Goal: Task Accomplishment & Management: Manage account settings

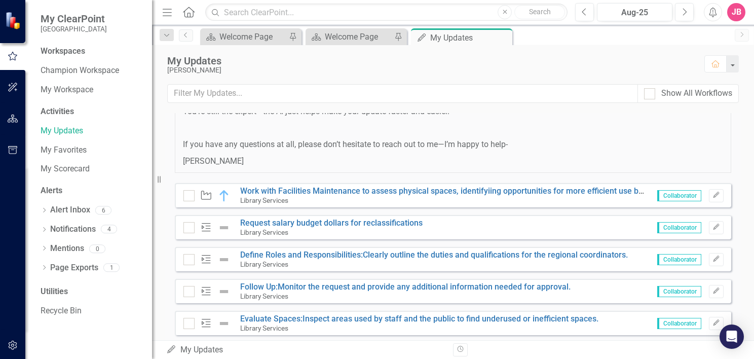
scroll to position [665, 0]
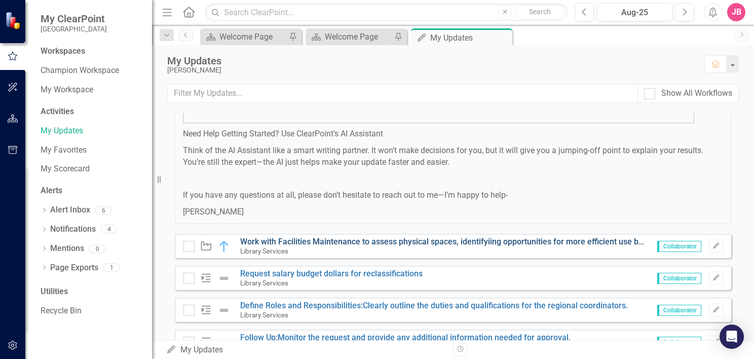
click at [395, 239] on link "Work with Facilities Maintenance to assess physical spaces, identifyiing opport…" at bounding box center [478, 241] width 477 height 10
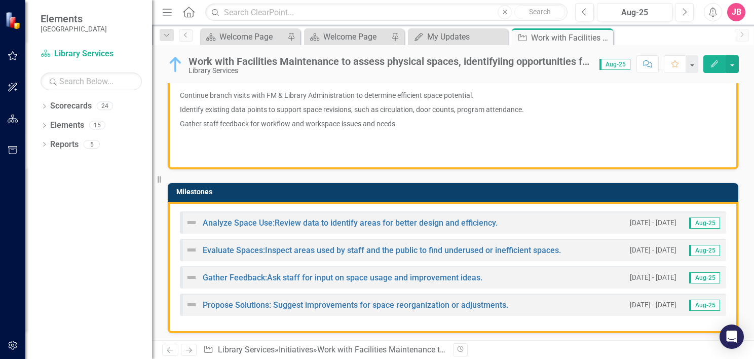
scroll to position [253, 0]
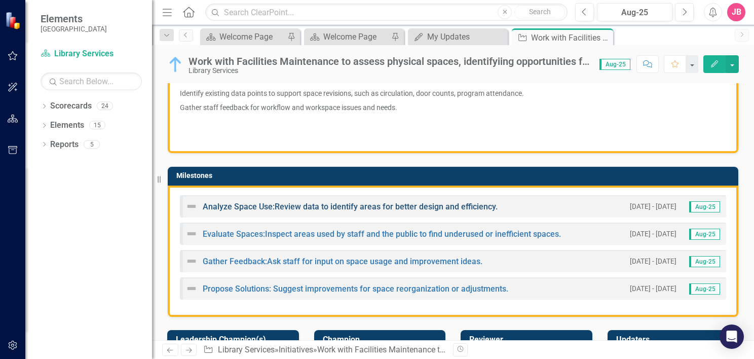
click at [365, 206] on link "Analyze Space Use:Review data to identify areas for better design and efficienc…" at bounding box center [350, 207] width 295 height 10
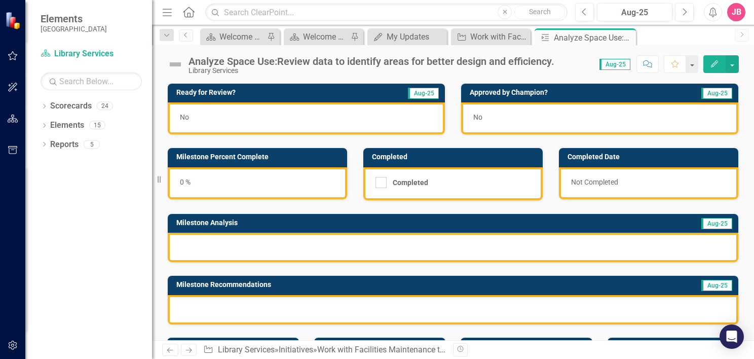
click at [188, 181] on div "0 %" at bounding box center [257, 183] width 179 height 32
click at [184, 184] on div "0 %" at bounding box center [257, 183] width 179 height 32
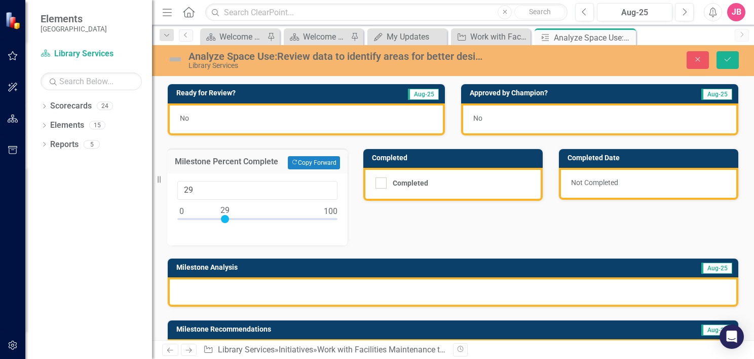
type input "30"
drag, startPoint x: 185, startPoint y: 219, endPoint x: 225, endPoint y: 220, distance: 40.0
click at [225, 220] on div at bounding box center [226, 219] width 8 height 8
click at [399, 216] on div "Ready for Review? Aug-25 No Approved by Champion? Aug-25 No Milestone Percent C…" at bounding box center [453, 220] width 586 height 298
click at [397, 217] on div "Ready for Review? Aug-25 No Approved by Champion? Aug-25 No Milestone Percent C…" at bounding box center [453, 220] width 586 height 298
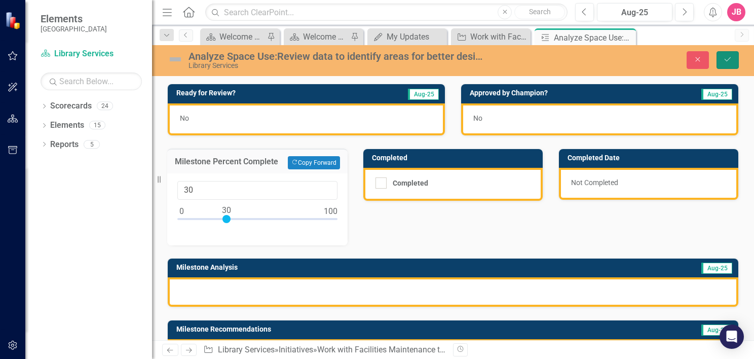
click at [732, 61] on button "Save" at bounding box center [727, 60] width 22 height 18
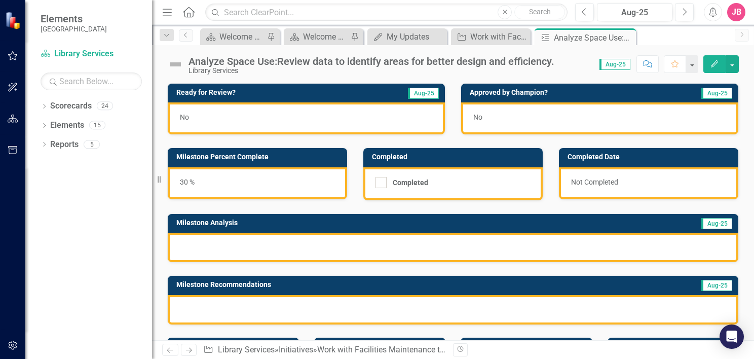
scroll to position [51, 0]
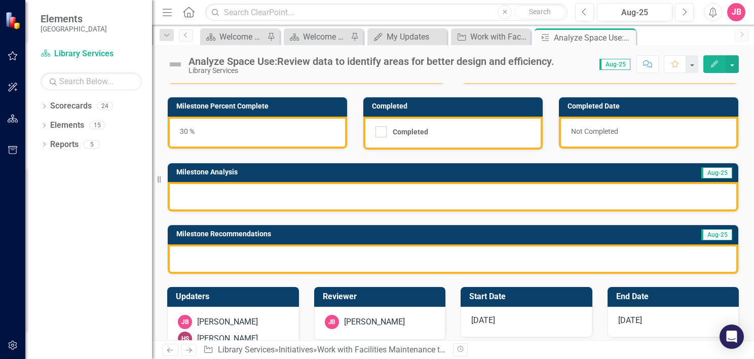
click at [321, 196] on div at bounding box center [453, 196] width 570 height 29
click at [328, 196] on div at bounding box center [453, 196] width 570 height 29
click at [425, 191] on div at bounding box center [453, 196] width 570 height 29
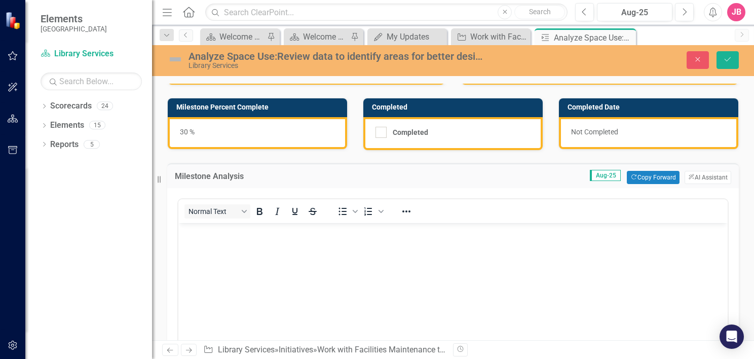
scroll to position [101, 0]
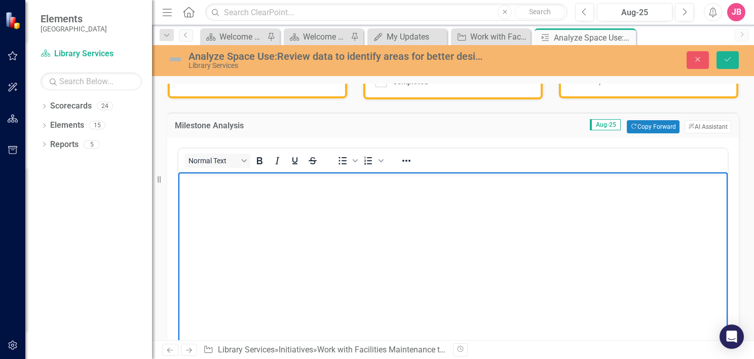
click at [379, 199] on body "Rich Text Area. Press ALT-0 for help." at bounding box center [452, 248] width 549 height 152
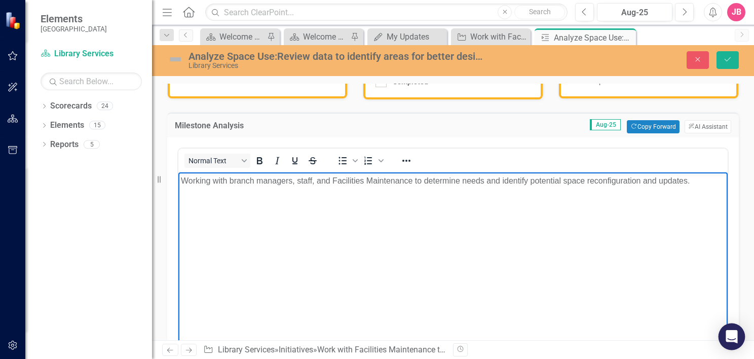
click at [732, 335] on icon "Open Intercom Messenger" at bounding box center [731, 336] width 12 height 13
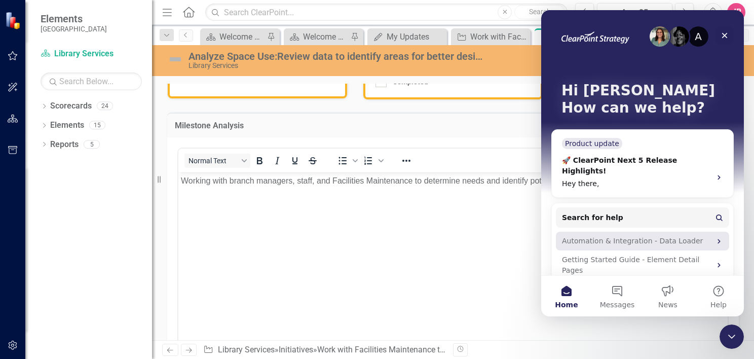
scroll to position [30, 0]
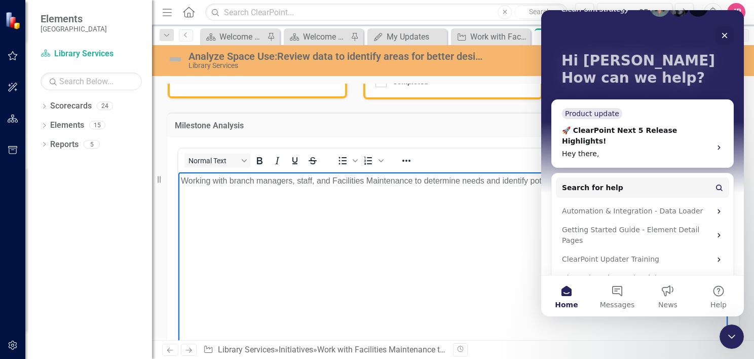
click at [477, 249] on body "Working with branch managers, staff, and Facilities Maintenance to determine ne…" at bounding box center [452, 248] width 549 height 152
click at [478, 246] on body "Working with branch managers, staff, and Facilities Maintenance to determine ne…" at bounding box center [452, 248] width 549 height 152
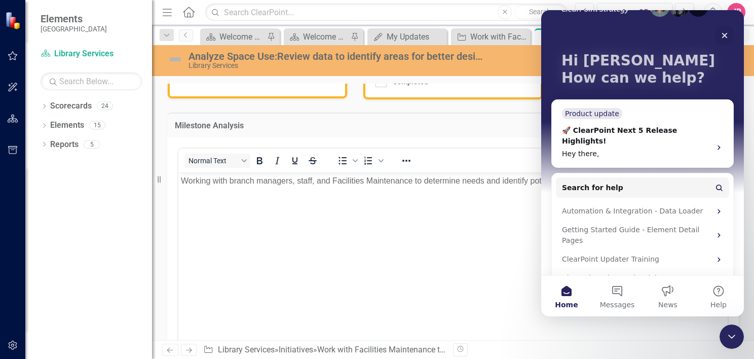
click at [521, 130] on td "Aug-25 Copy Forward Copy Forward ClearPoint AI AI Assistant" at bounding box center [544, 126] width 374 height 13
click at [723, 30] on div "Close" at bounding box center [724, 35] width 18 height 18
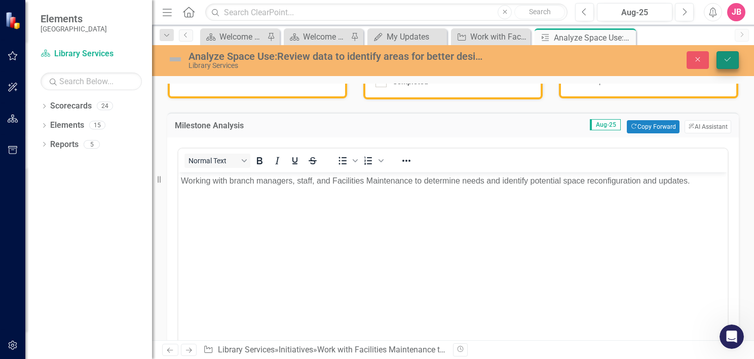
scroll to position [0, 0]
click at [706, 128] on button "ClearPoint AI AI Assistant" at bounding box center [707, 126] width 47 height 13
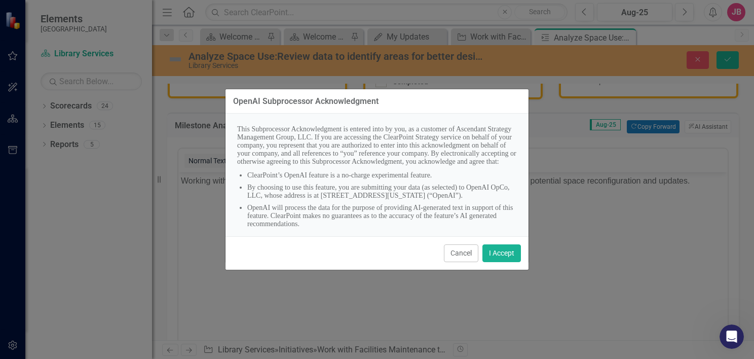
scroll to position [35, 0]
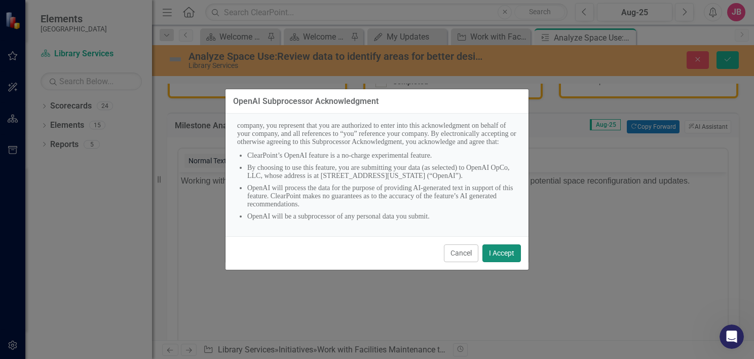
click at [500, 246] on button "I Accept" at bounding box center [501, 253] width 38 height 18
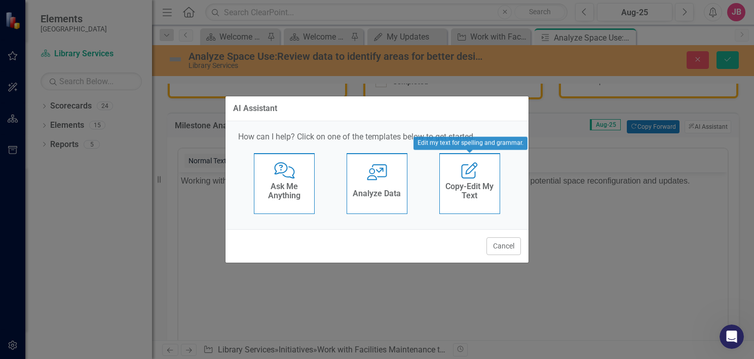
click at [484, 190] on h4 "Copy-Edit My Text" at bounding box center [470, 191] width 50 height 18
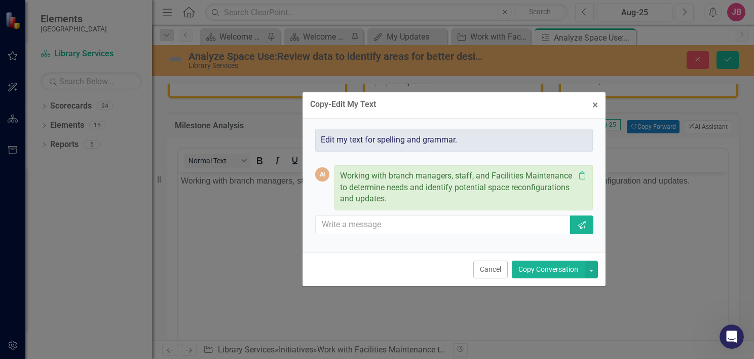
drag, startPoint x: 442, startPoint y: 99, endPoint x: 518, endPoint y: 107, distance: 76.4
click at [518, 107] on div "Copy-Edit My Text × Close" at bounding box center [453, 105] width 303 height 26
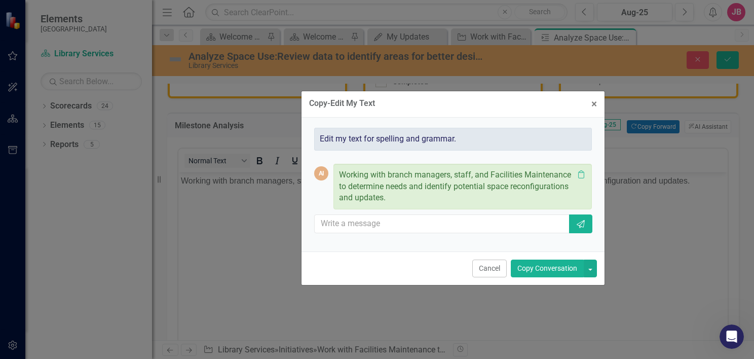
click at [319, 185] on div "AI Working with branch managers, staff, and Facilities Maintenance to determine…" at bounding box center [453, 187] width 278 height 46
click at [490, 223] on input "text" at bounding box center [441, 223] width 255 height 19
click at [594, 106] on span "×" at bounding box center [594, 104] width 6 height 12
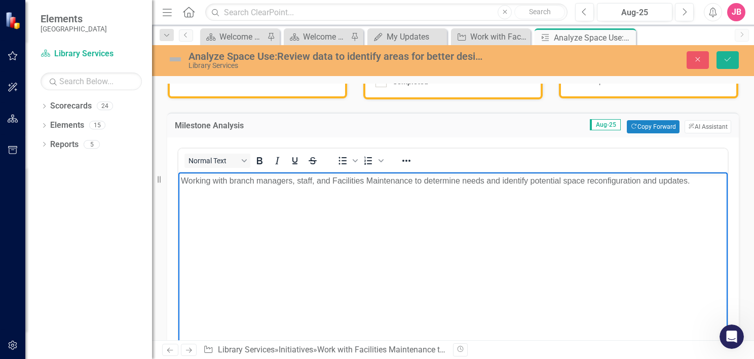
click at [572, 210] on body "Working with branch managers, staff, and Facilities Maintenance to determine ne…" at bounding box center [452, 248] width 549 height 152
click at [698, 183] on p "Working with branch managers, staff, and Facilities Maintenance to determine ne…" at bounding box center [453, 181] width 544 height 12
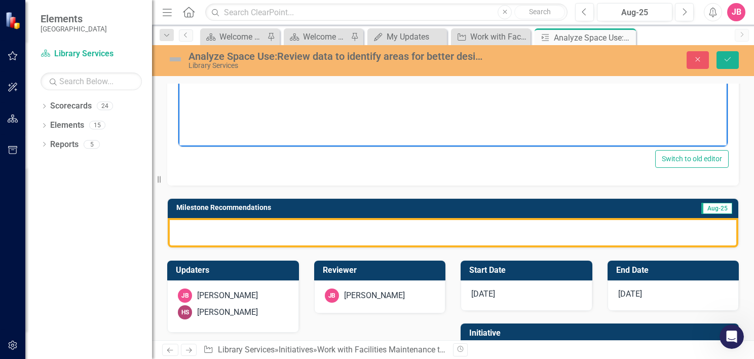
scroll to position [354, 0]
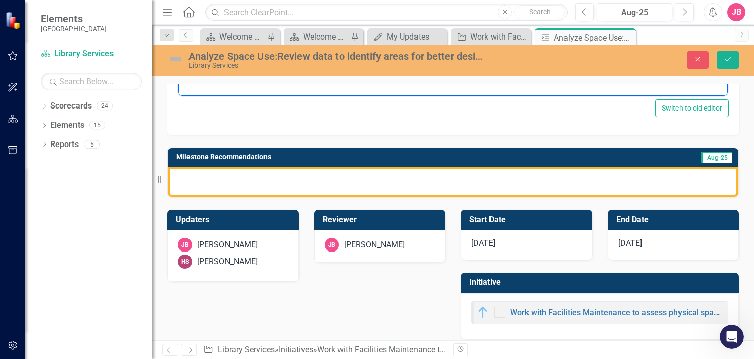
click at [531, 181] on div at bounding box center [453, 181] width 570 height 29
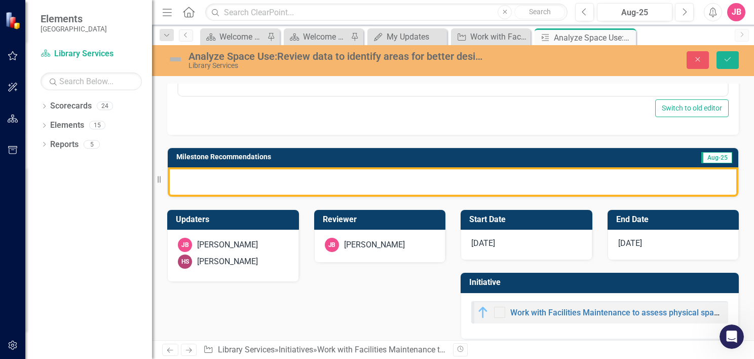
click at [586, 130] on div "Normal Text To open the popup, press Shift+Enter To open the popup, press Shift…" at bounding box center [452, 9] width 571 height 251
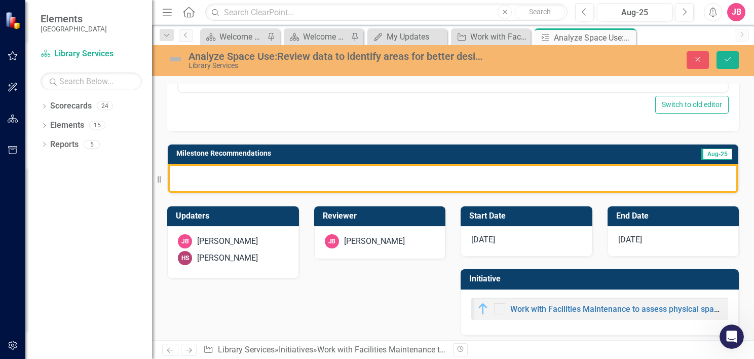
scroll to position [361, 0]
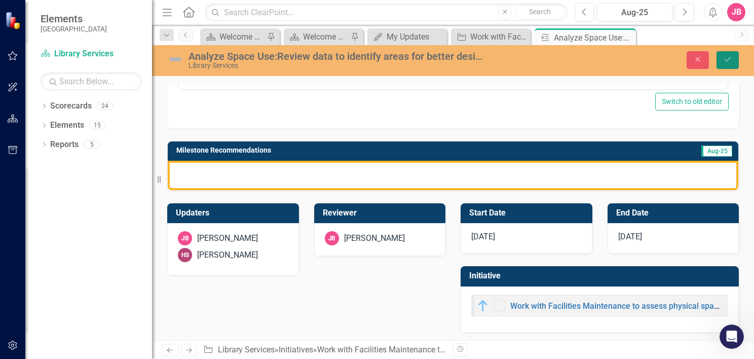
click at [719, 61] on button "Save" at bounding box center [727, 60] width 22 height 18
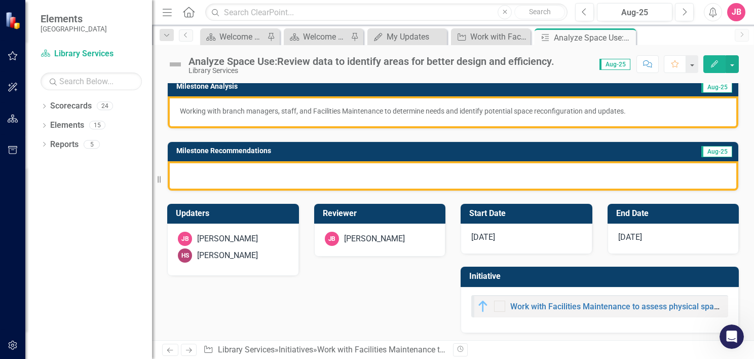
scroll to position [137, 0]
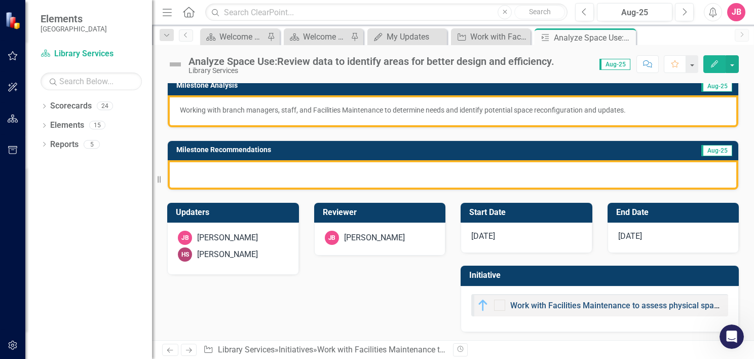
click at [595, 304] on link "Work with Facilities Maintenance to assess physical spaces, identifyiing opport…" at bounding box center [748, 305] width 477 height 10
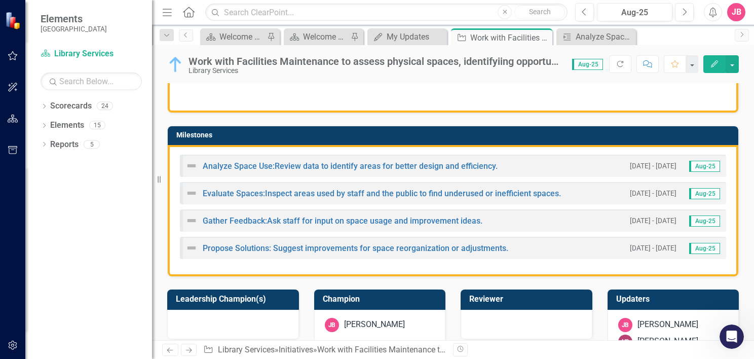
scroll to position [304, 0]
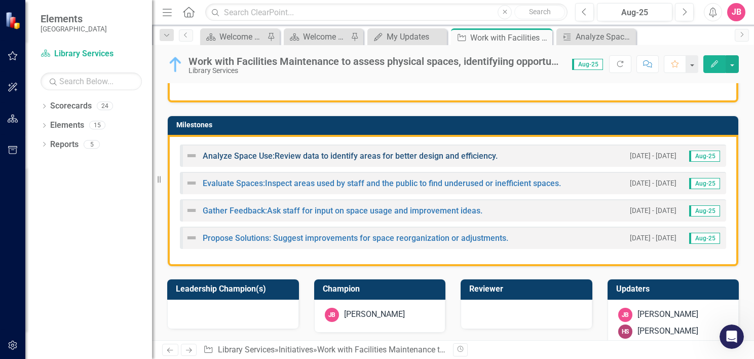
click at [352, 156] on link "Analyze Space Use:Review data to identify areas for better design and efficienc…" at bounding box center [350, 156] width 295 height 10
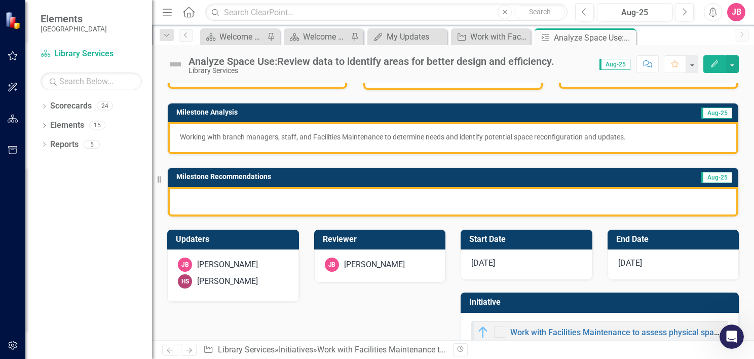
scroll to position [137, 0]
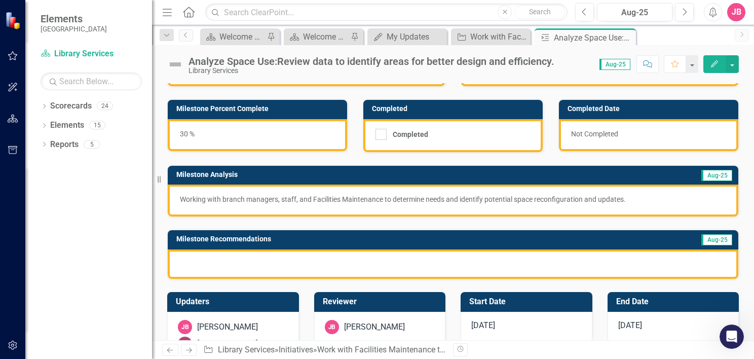
scroll to position [137, 0]
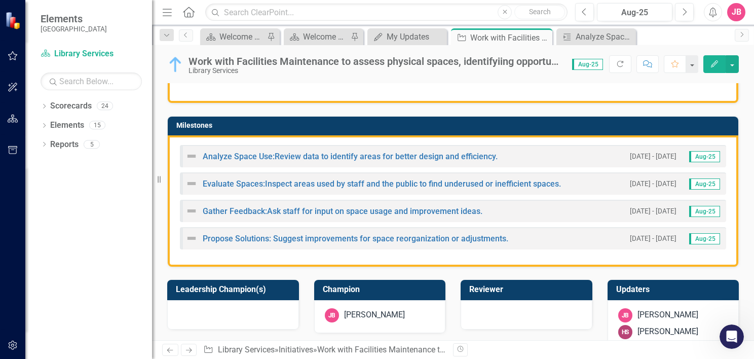
scroll to position [304, 0]
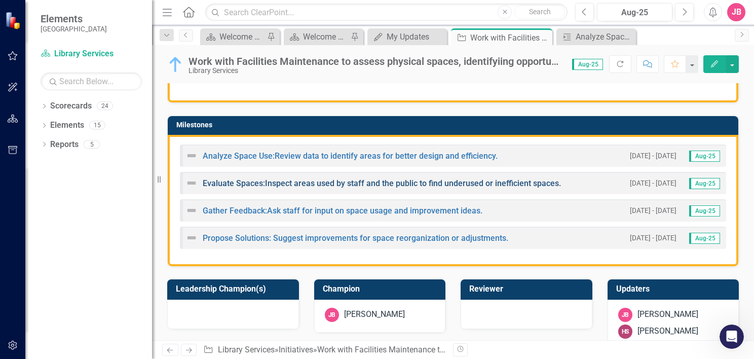
click at [362, 182] on link "Evaluate Spaces:Inspect areas used by staff and the public to find underused or…" at bounding box center [382, 183] width 358 height 10
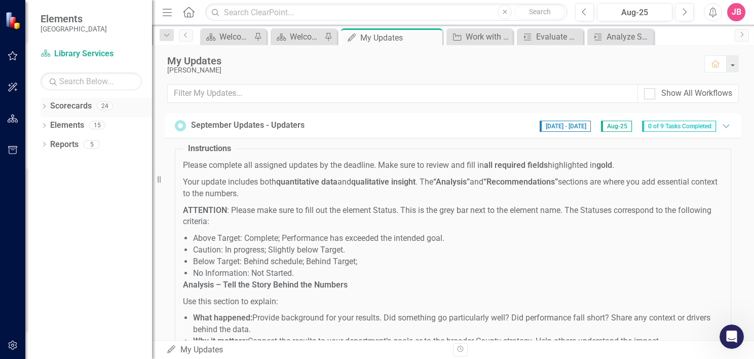
click at [43, 108] on icon "Dropdown" at bounding box center [44, 107] width 7 height 6
click at [79, 123] on link "St. Johns County Strategic Plan" at bounding box center [104, 126] width 96 height 12
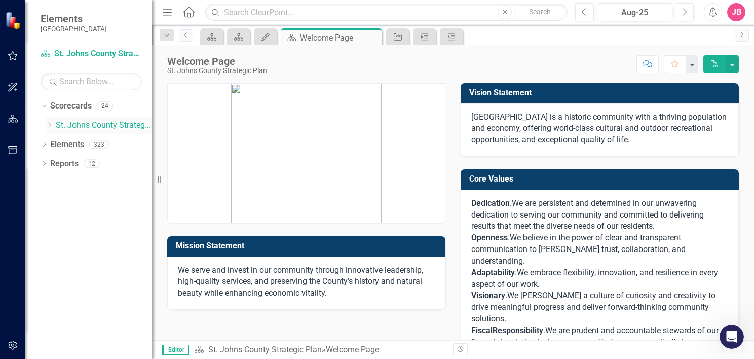
click at [49, 123] on icon "Dropdown" at bounding box center [50, 125] width 8 height 6
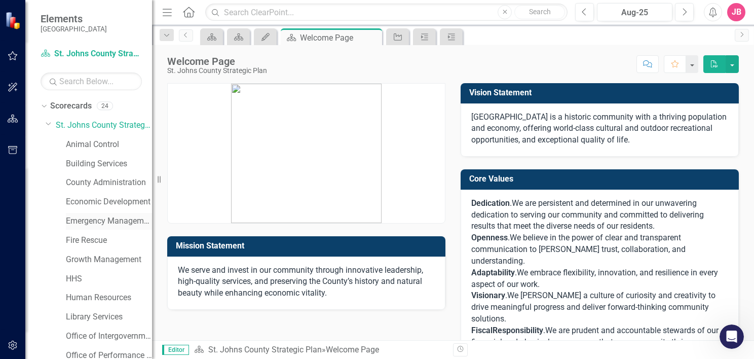
scroll to position [152, 0]
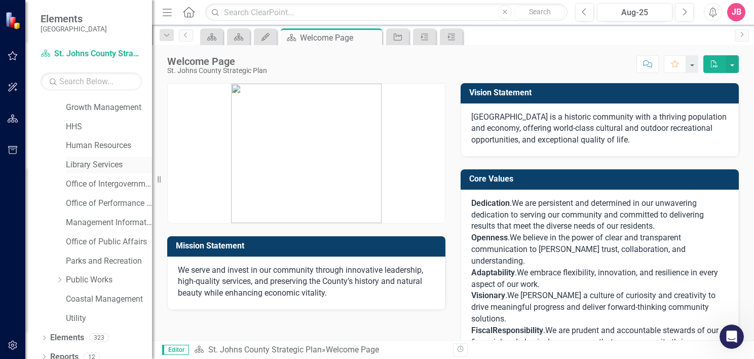
click at [89, 162] on link "Library Services" at bounding box center [109, 165] width 86 height 12
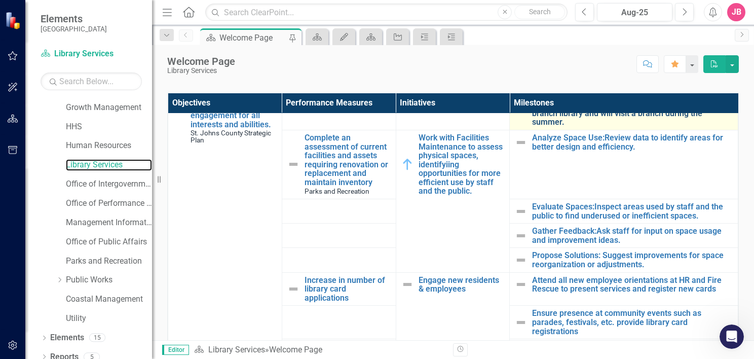
scroll to position [101, 0]
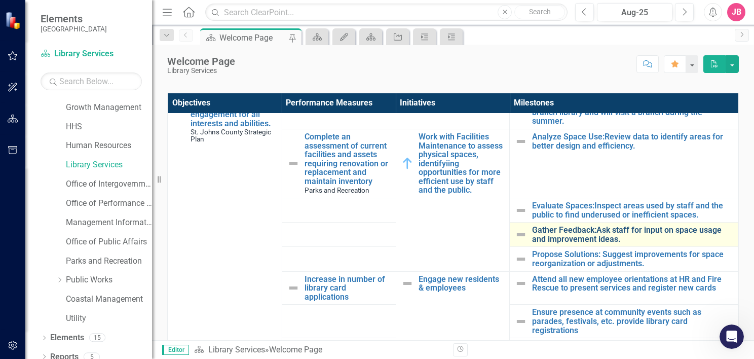
click at [640, 229] on link "Gather Feedback:Ask staff for input on space usage and improvement ideas." at bounding box center [632, 234] width 201 height 18
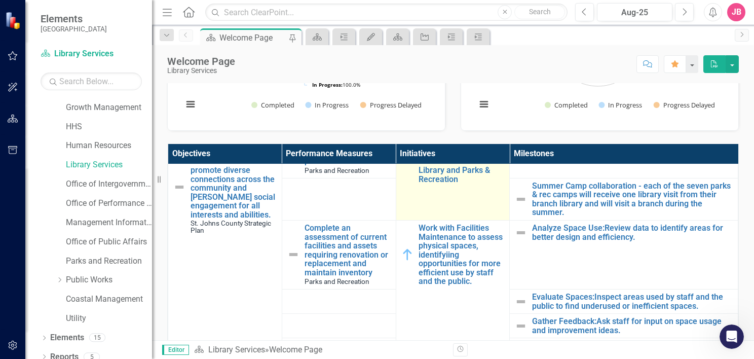
scroll to position [51, 0]
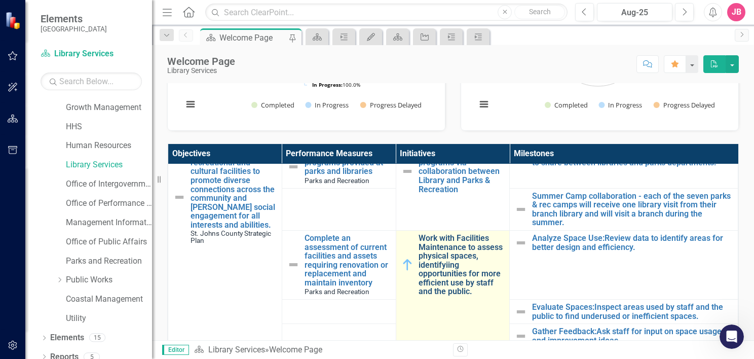
click at [432, 255] on link "Work with Facilities Maintenance to assess physical spaces, identifyiing opport…" at bounding box center [461, 264] width 86 height 62
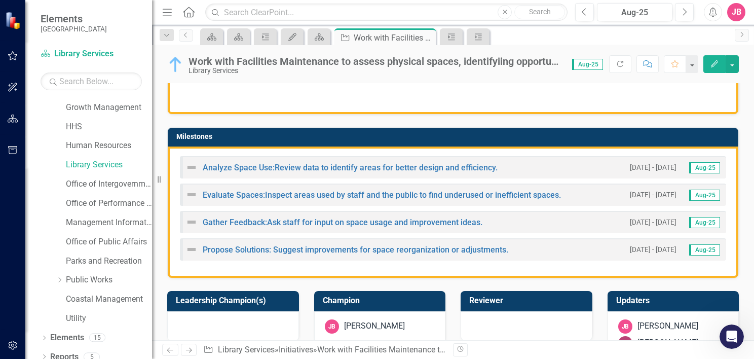
scroll to position [304, 0]
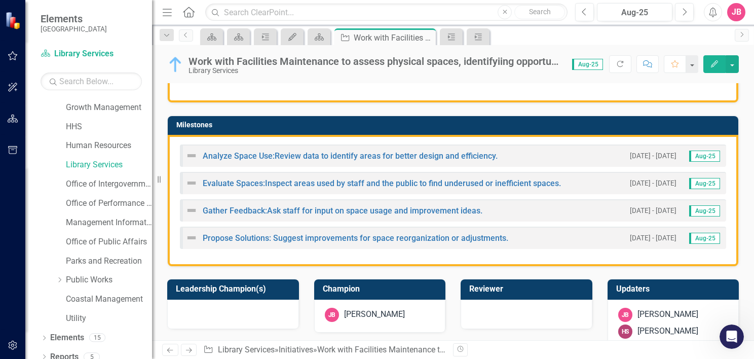
click at [175, 141] on div "Analyze Space Use:Review data to identify areas for better design and efficienc…" at bounding box center [453, 200] width 570 height 131
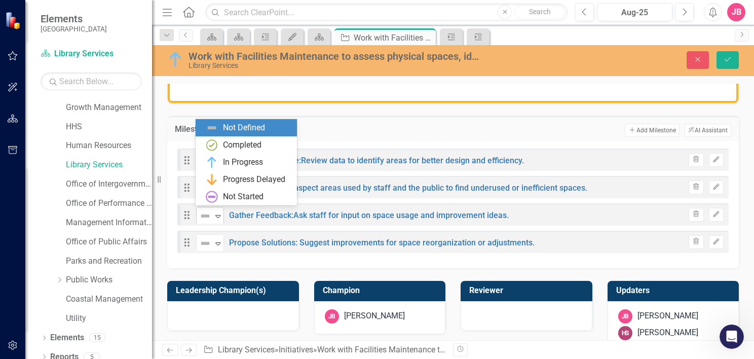
click at [217, 216] on icon "Expand" at bounding box center [218, 216] width 10 height 8
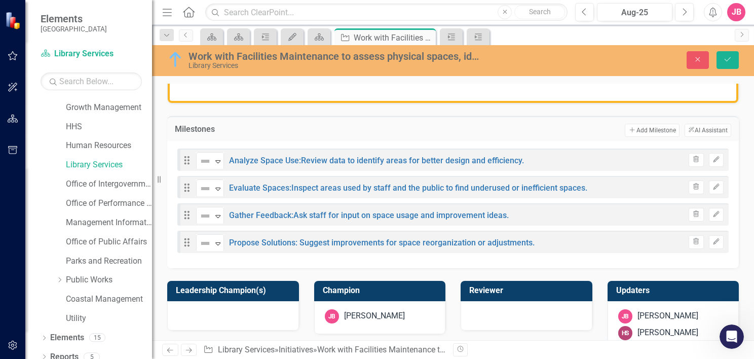
click at [169, 220] on div "Drag Not Defined Expand Analyze Space Use:Review data to identify areas for bet…" at bounding box center [452, 204] width 571 height 127
click at [692, 213] on icon "Trash" at bounding box center [696, 214] width 8 height 6
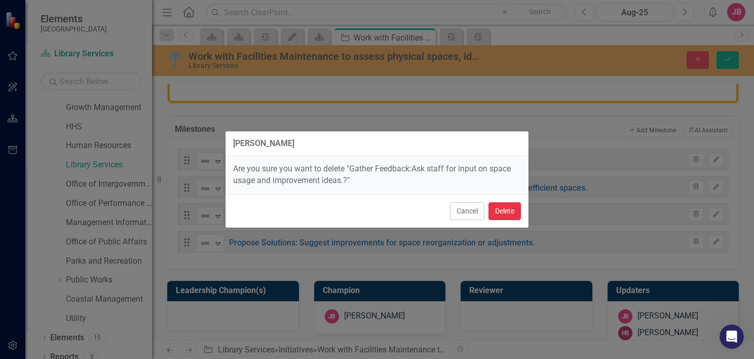
click at [503, 205] on button "Delete" at bounding box center [504, 211] width 32 height 18
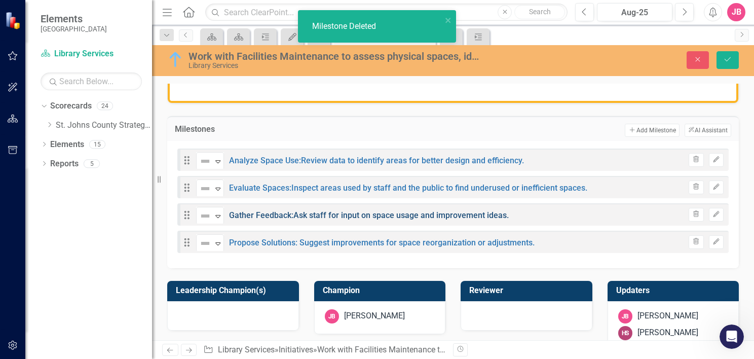
scroll to position [0, 0]
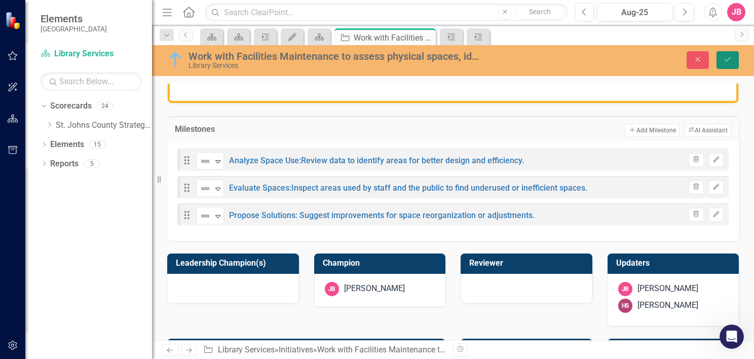
click at [727, 56] on icon "Save" at bounding box center [727, 59] width 9 height 7
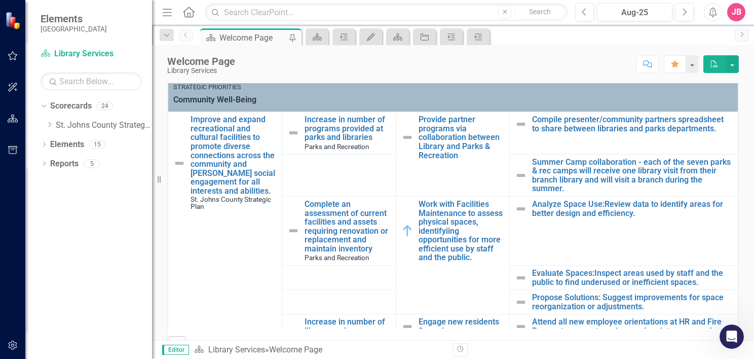
scroll to position [253, 0]
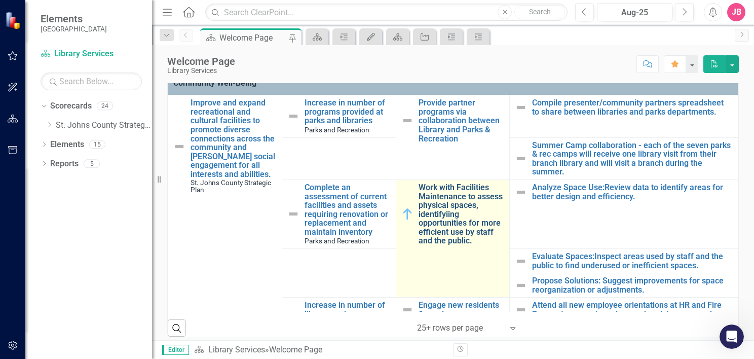
click at [448, 197] on link "Work with Facilities Maintenance to assess physical spaces, identifyiing opport…" at bounding box center [461, 214] width 86 height 62
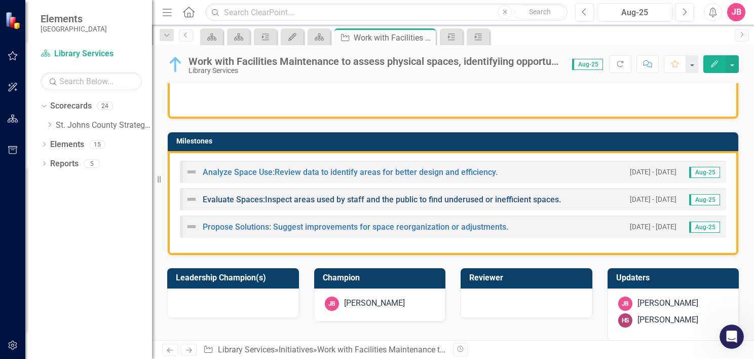
scroll to position [304, 0]
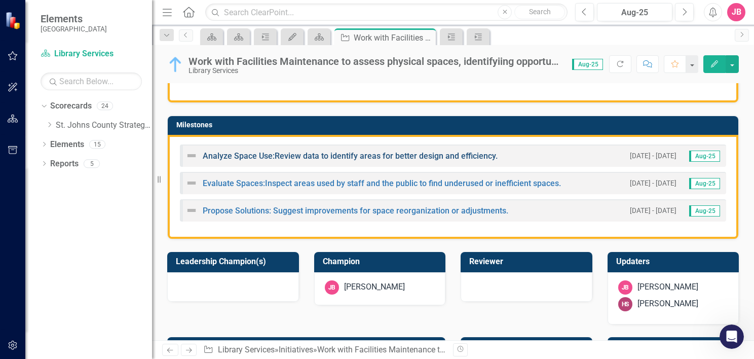
click at [361, 154] on link "Analyze Space Use:Review data to identify areas for better design and efficienc…" at bounding box center [350, 156] width 295 height 10
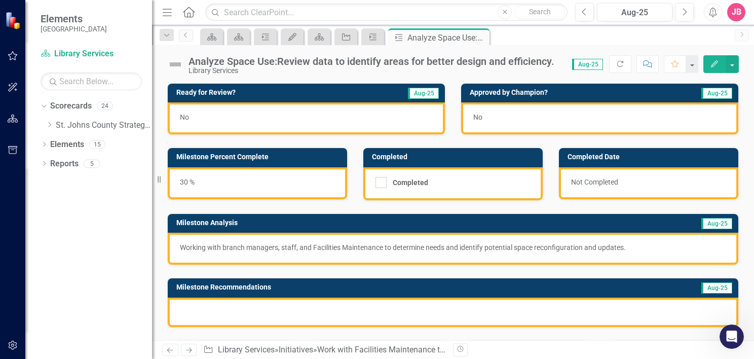
click at [492, 116] on div "No" at bounding box center [599, 118] width 277 height 32
click at [312, 111] on div "No" at bounding box center [306, 118] width 277 height 32
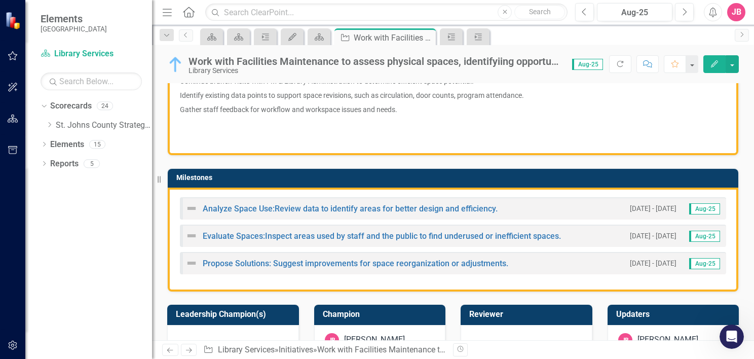
scroll to position [253, 0]
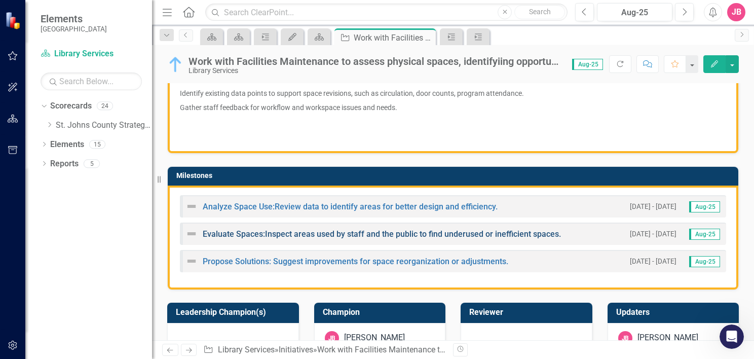
click at [329, 231] on link "Evaluate Spaces:Inspect areas used by staff and the public to find underused or…" at bounding box center [382, 234] width 358 height 10
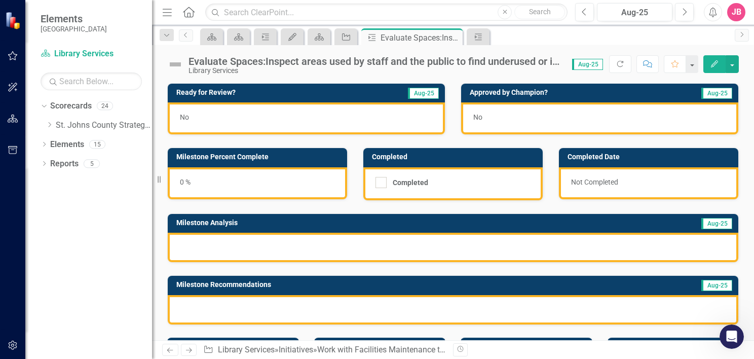
click at [184, 182] on div "0 %" at bounding box center [257, 183] width 179 height 32
click at [183, 179] on div "0 %" at bounding box center [257, 183] width 179 height 32
click at [182, 181] on div "0 %" at bounding box center [257, 183] width 179 height 32
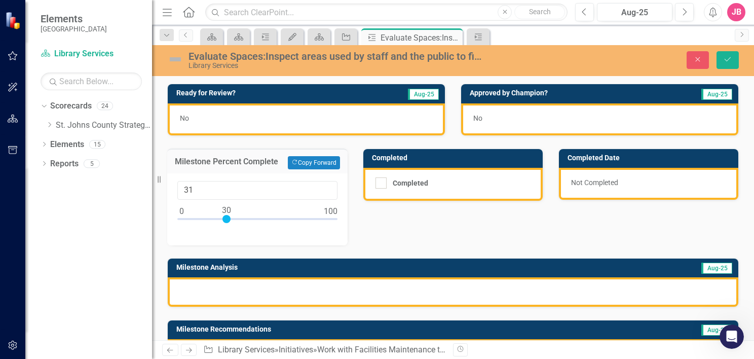
type input "30"
drag, startPoint x: 183, startPoint y: 218, endPoint x: 228, endPoint y: 217, distance: 45.6
click at [228, 217] on div at bounding box center [226, 219] width 8 height 8
click at [450, 216] on div "Ready for Review? Aug-25 No Approved by Champion? Aug-25 No Milestone Percent C…" at bounding box center [453, 220] width 586 height 298
click at [421, 227] on div "Ready for Review? Aug-25 No Approved by Champion? Aug-25 No Milestone Percent C…" at bounding box center [453, 220] width 586 height 298
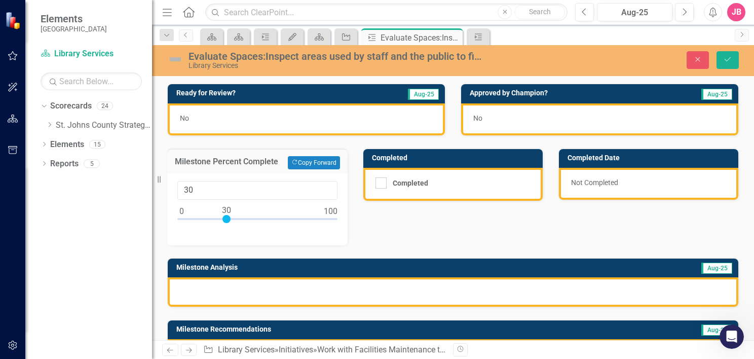
click at [311, 289] on div at bounding box center [453, 291] width 570 height 29
click at [362, 293] on div at bounding box center [453, 291] width 570 height 29
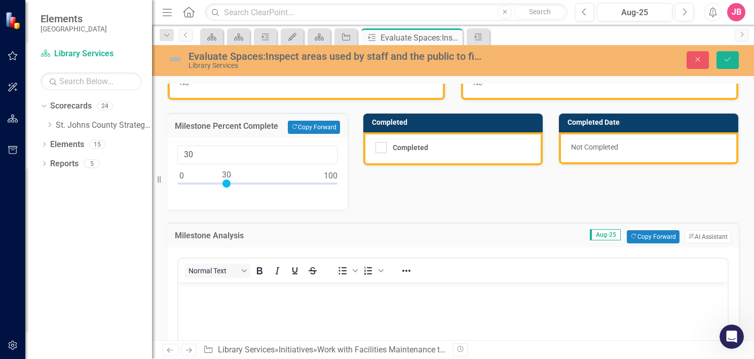
scroll to position [101, 0]
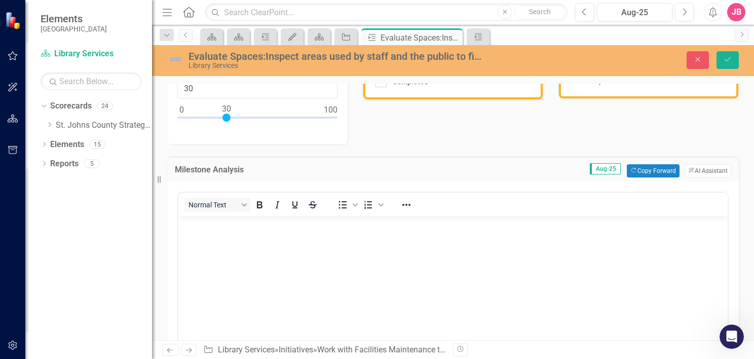
click at [323, 236] on body "Rich Text Area. Press ALT-0 for help." at bounding box center [452, 292] width 549 height 152
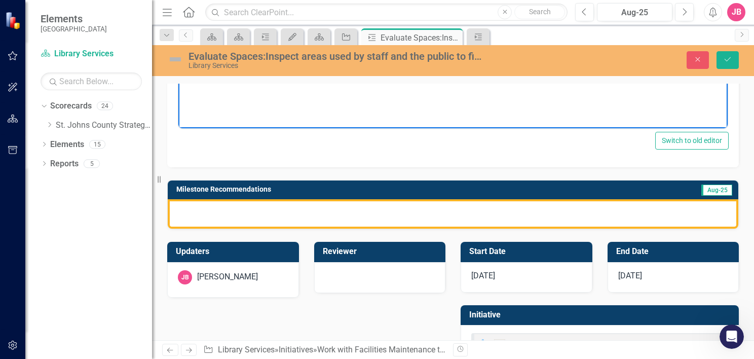
scroll to position [405, 0]
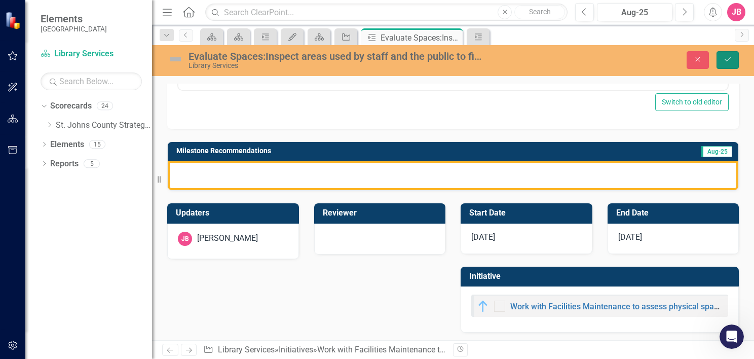
click at [729, 62] on icon "Save" at bounding box center [727, 59] width 9 height 7
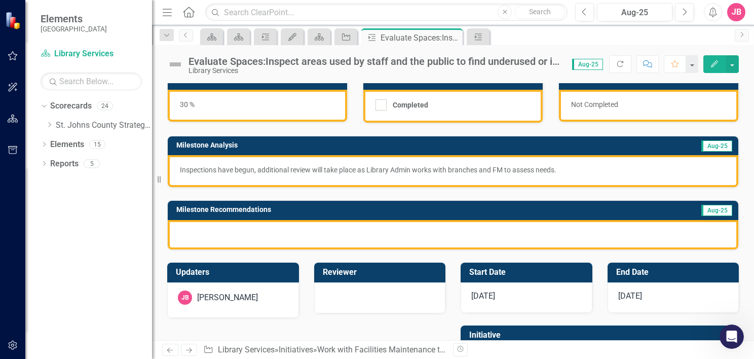
scroll to position [0, 0]
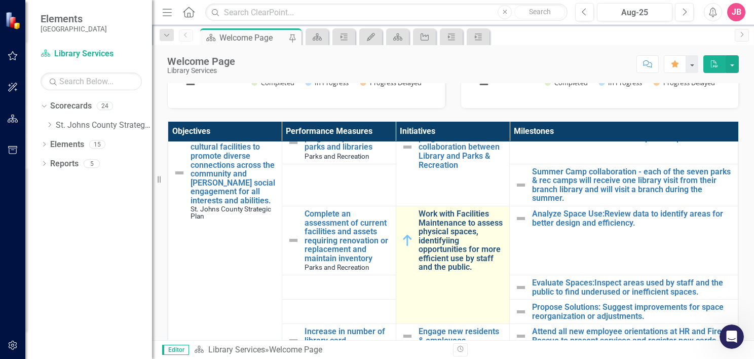
scroll to position [51, 0]
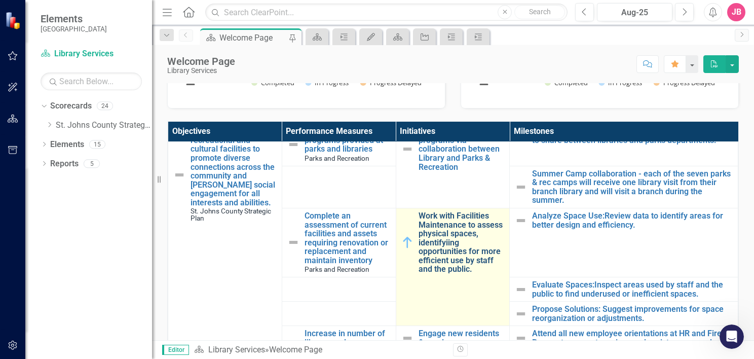
click at [436, 240] on link "Work with Facilities Maintenance to assess physical spaces, identifyiing opport…" at bounding box center [461, 242] width 86 height 62
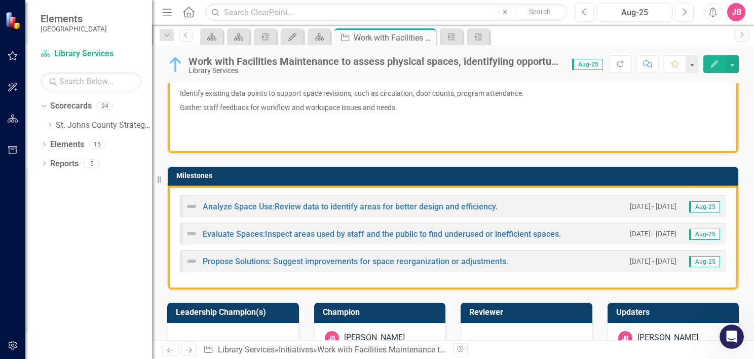
scroll to position [304, 0]
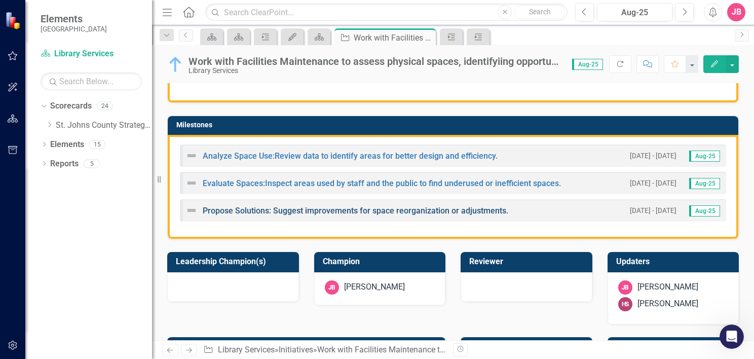
click at [344, 209] on link "Propose Solutions: Suggest improvements for space reorganization or adjustments." at bounding box center [355, 211] width 305 height 10
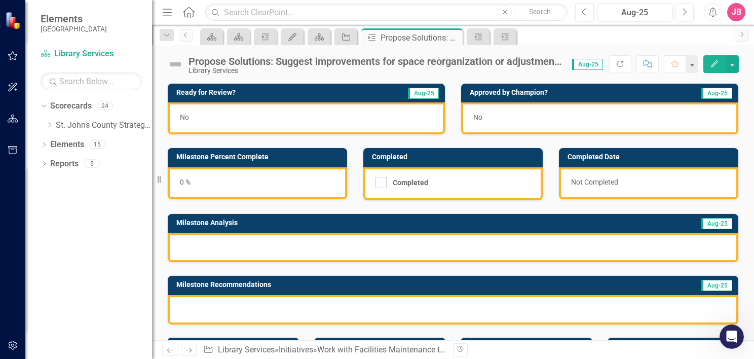
click at [186, 180] on div "0 %" at bounding box center [257, 183] width 179 height 32
click at [182, 181] on div "0 %" at bounding box center [257, 183] width 179 height 32
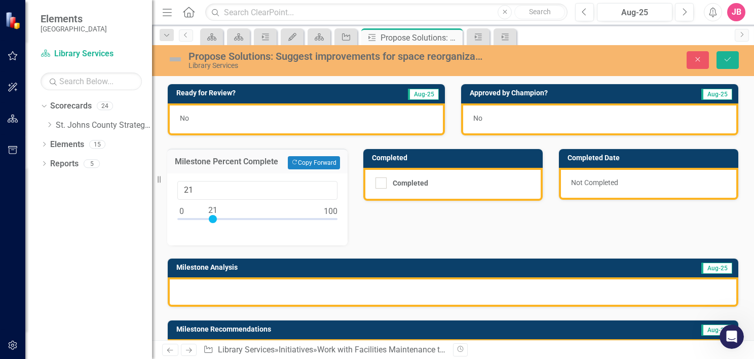
type input "20"
drag, startPoint x: 183, startPoint y: 218, endPoint x: 213, endPoint y: 219, distance: 29.4
click at [213, 219] on div at bounding box center [211, 219] width 8 height 8
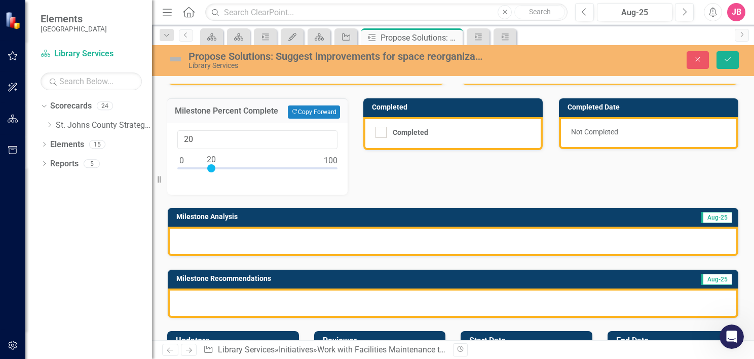
scroll to position [101, 0]
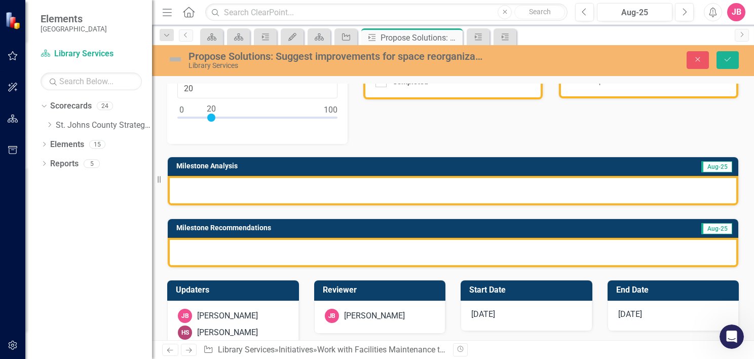
click at [342, 184] on div at bounding box center [453, 190] width 570 height 29
click at [378, 185] on div at bounding box center [453, 190] width 570 height 29
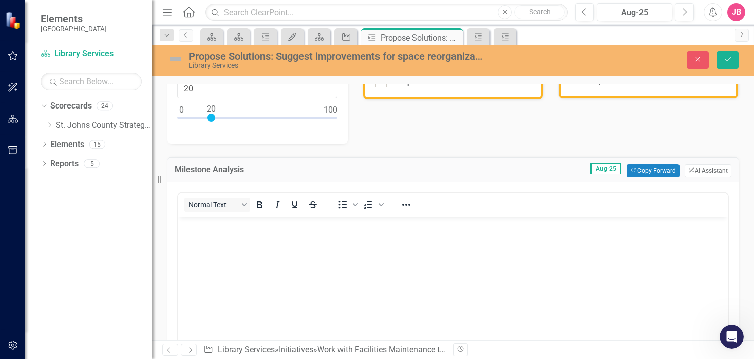
scroll to position [0, 0]
click at [343, 230] on body "Rich Text Area. Press ALT-0 for help." at bounding box center [452, 292] width 549 height 152
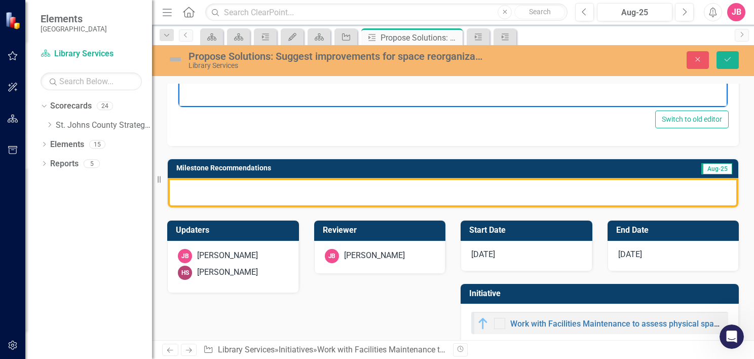
scroll to position [405, 0]
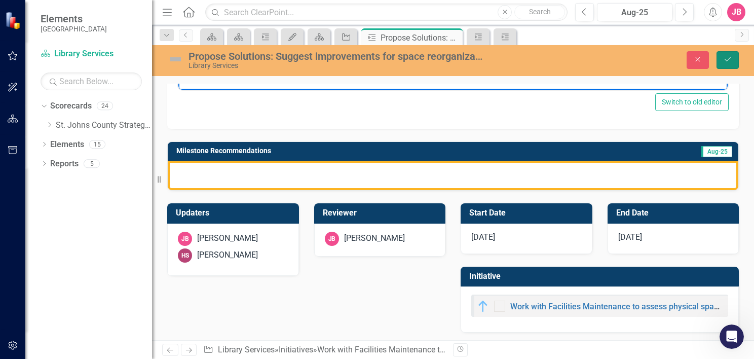
click at [722, 55] on button "Save" at bounding box center [727, 60] width 22 height 18
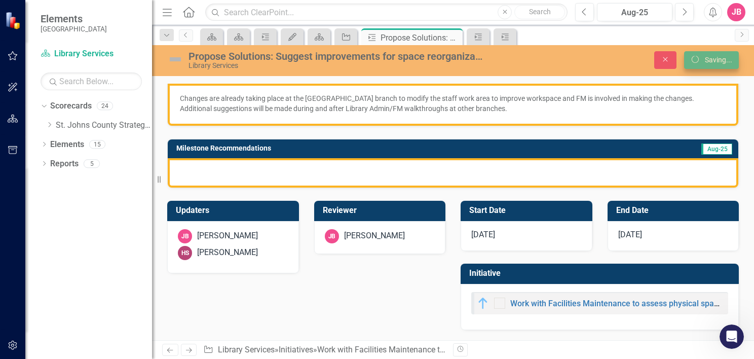
scroll to position [148, 0]
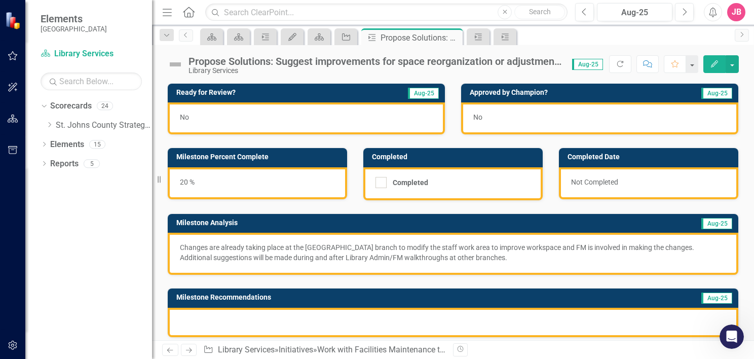
click at [233, 122] on div "No" at bounding box center [306, 118] width 277 height 32
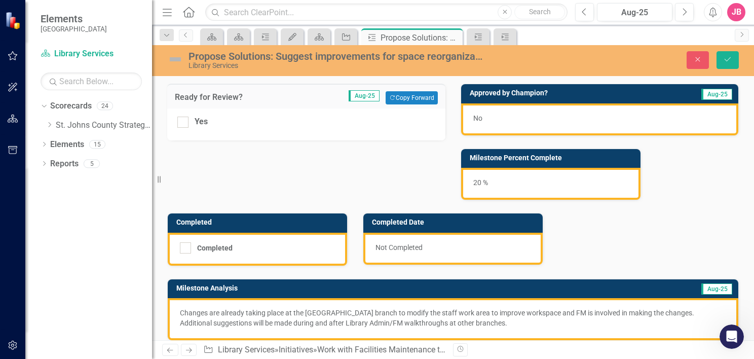
click at [345, 144] on div "Ready for Review? Aug-25 Copy Forward Copy Forward Yes Approved by Champion? Au…" at bounding box center [453, 236] width 586 height 331
click at [737, 57] on button "Save" at bounding box center [727, 60] width 22 height 18
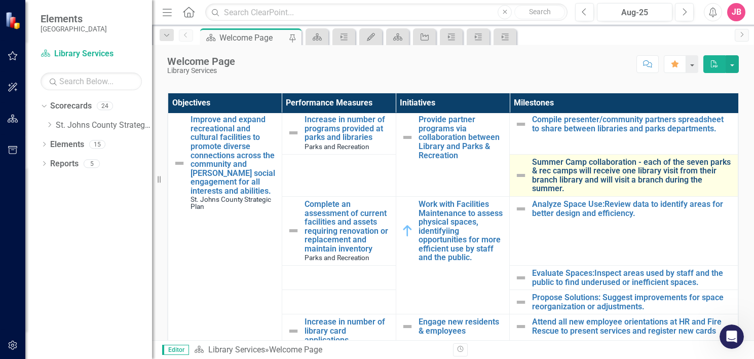
scroll to position [101, 0]
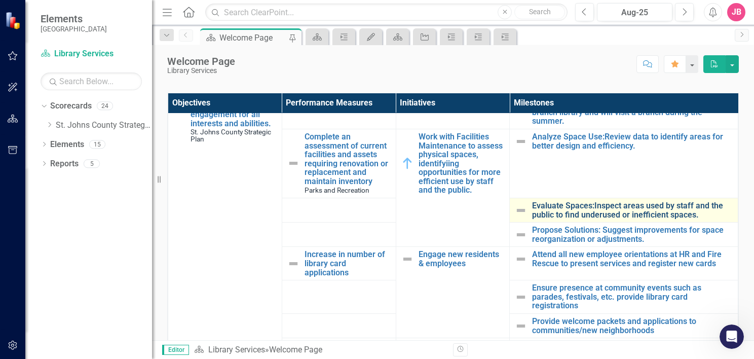
click at [561, 207] on link "Evaluate Spaces:Inspect areas used by staff and the public to find underused or…" at bounding box center [632, 210] width 201 height 18
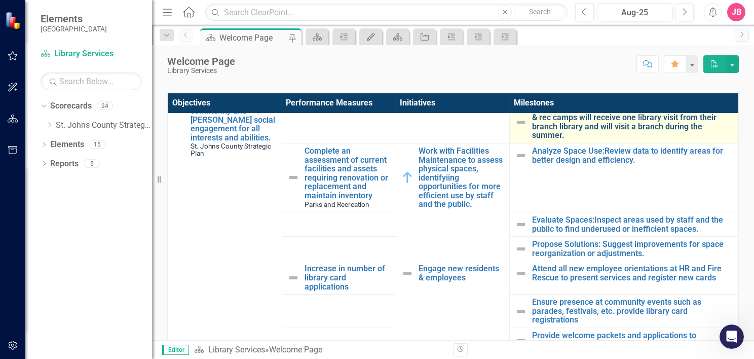
scroll to position [101, 0]
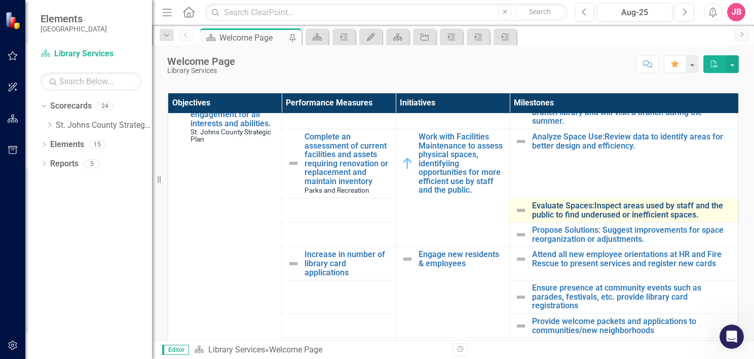
click at [566, 211] on link "Evaluate Spaces:Inspect areas used by staff and the public to find underused or…" at bounding box center [632, 210] width 201 height 18
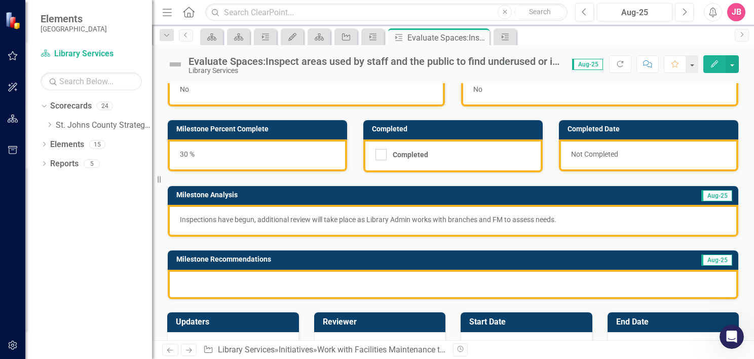
scroll to position [51, 0]
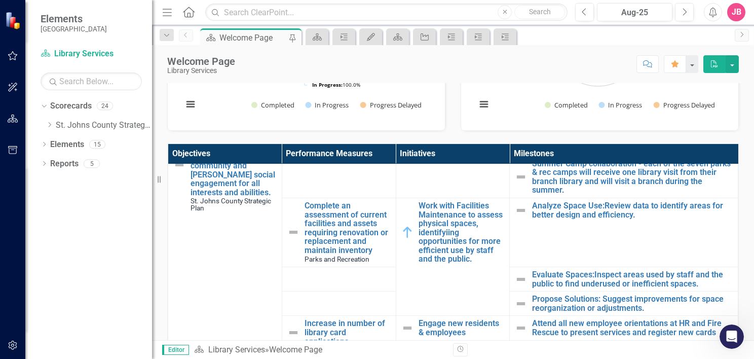
scroll to position [101, 0]
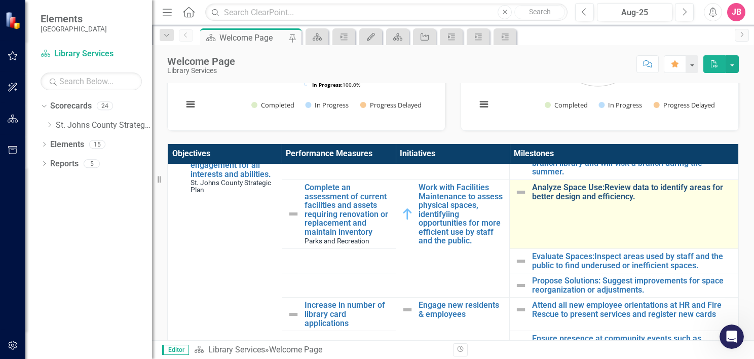
click at [562, 196] on link "Analyze Space Use:Review data to identify areas for better design and efficienc…" at bounding box center [632, 192] width 201 height 18
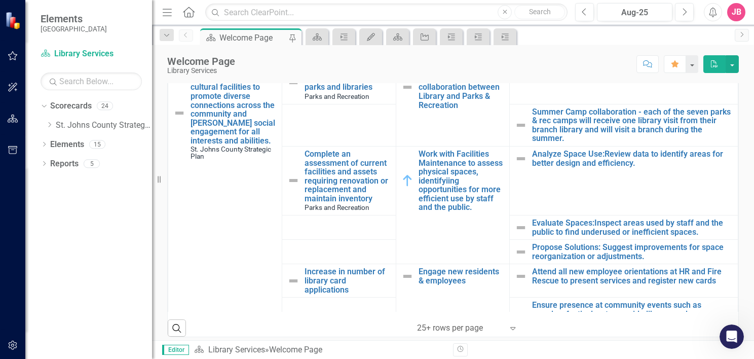
scroll to position [51, 0]
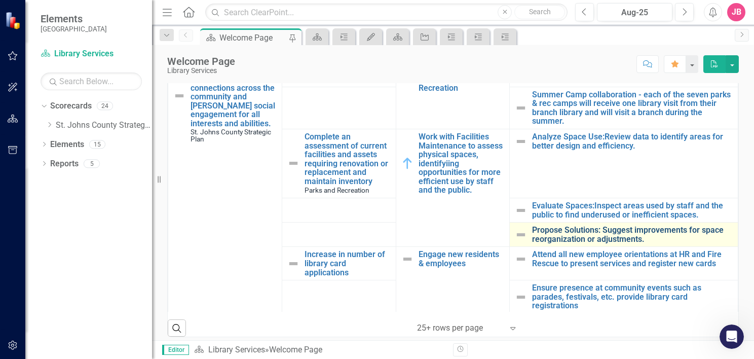
click at [552, 231] on link "Propose Solutions: Suggest improvements for space reorganization or adjustments." at bounding box center [632, 234] width 201 height 18
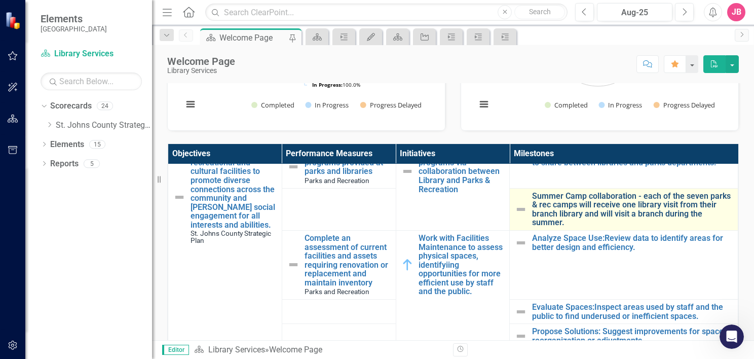
scroll to position [101, 0]
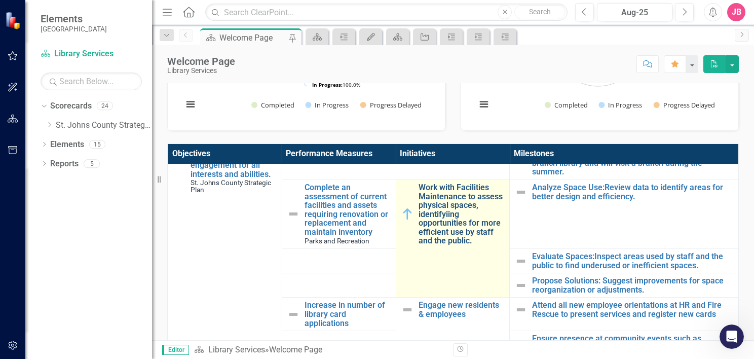
click at [446, 205] on link "Work with Facilities Maintenance to assess physical spaces, identifyiing opport…" at bounding box center [461, 214] width 86 height 62
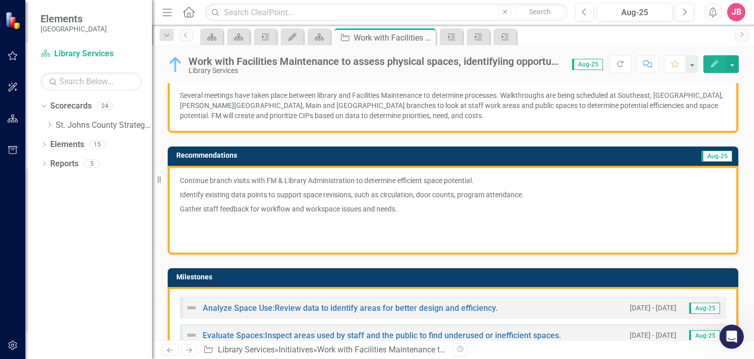
scroll to position [203, 0]
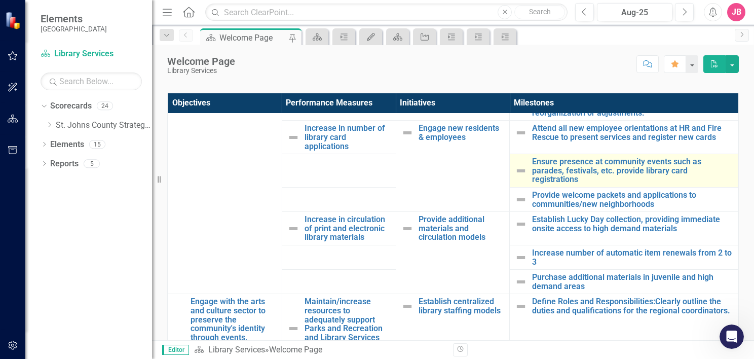
scroll to position [253, 0]
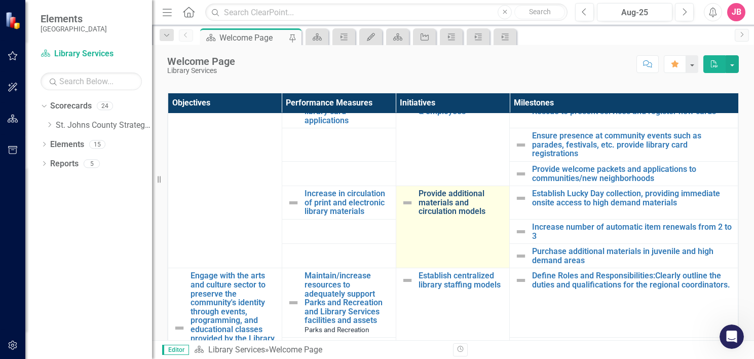
click at [446, 196] on link "Provide additional materials and circulation models" at bounding box center [461, 202] width 86 height 27
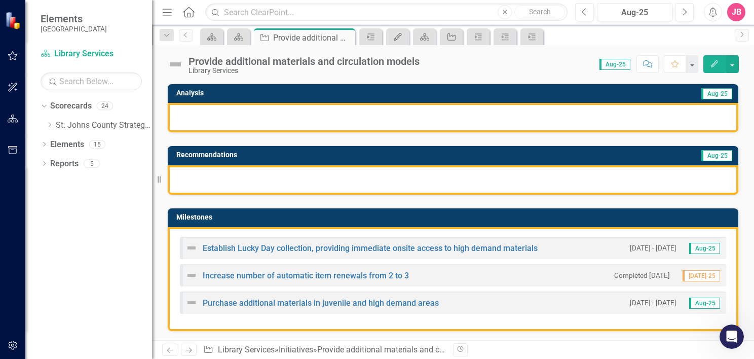
scroll to position [152, 0]
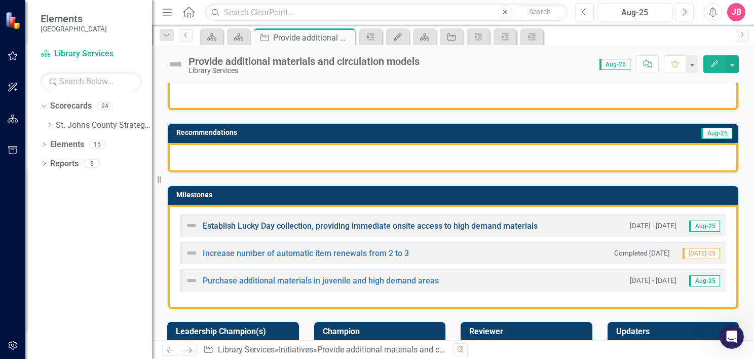
click at [337, 222] on link "Establish Lucky Day collection, providing immediate onsite access to high deman…" at bounding box center [370, 226] width 335 height 10
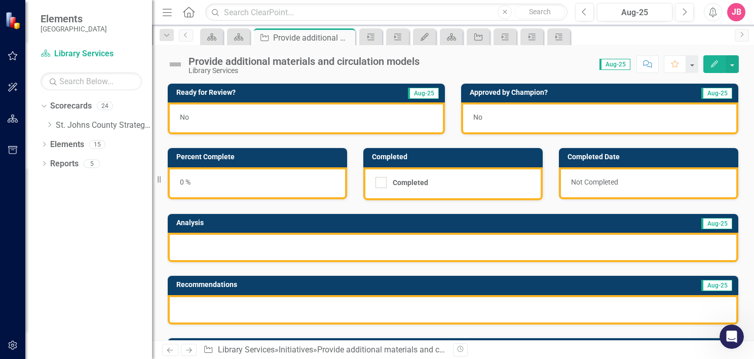
click at [162, 217] on div "Analysis Aug-25" at bounding box center [453, 232] width 586 height 62
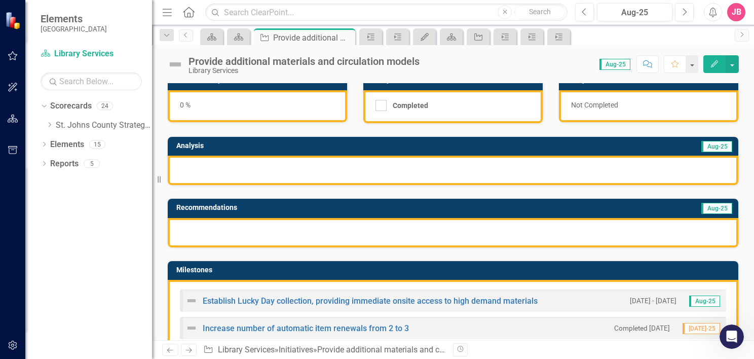
scroll to position [101, 0]
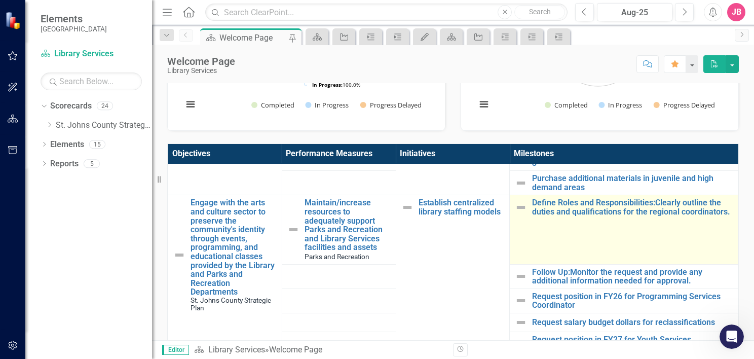
scroll to position [354, 0]
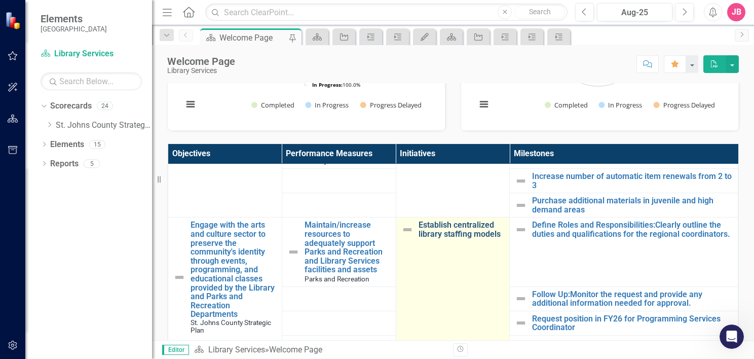
click at [464, 226] on link "Establish centralized library staffing models" at bounding box center [461, 229] width 86 height 18
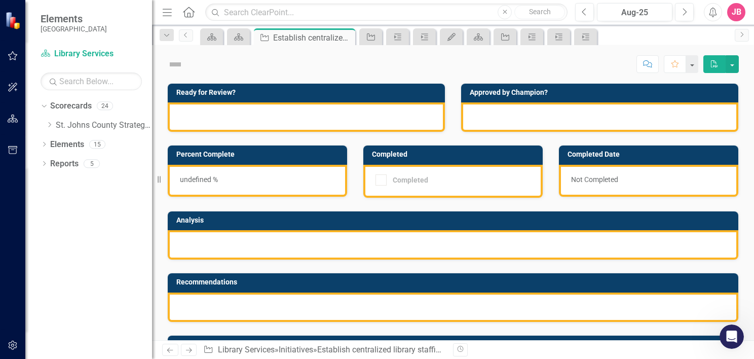
checkbox input "true"
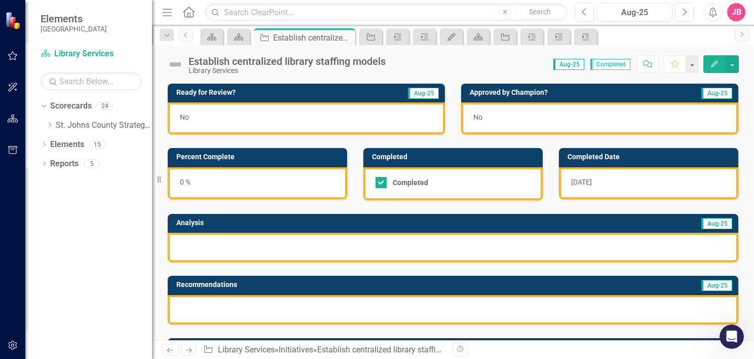
click at [193, 181] on div "0 %" at bounding box center [257, 183] width 179 height 32
click at [193, 182] on div "0 %" at bounding box center [257, 183] width 179 height 32
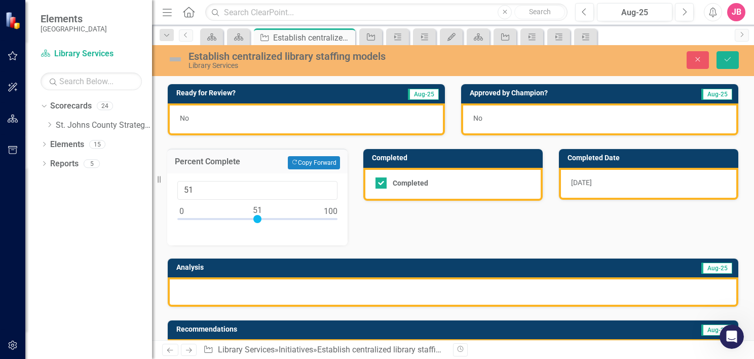
type input "50"
drag, startPoint x: 181, startPoint y: 217, endPoint x: 255, endPoint y: 218, distance: 74.4
click at [255, 218] on div at bounding box center [256, 219] width 8 height 8
click at [407, 215] on div "Ready for Review? Aug-25 No Approved by Champion? Aug-25 No Percent Complete Co…" at bounding box center [453, 349] width 586 height 557
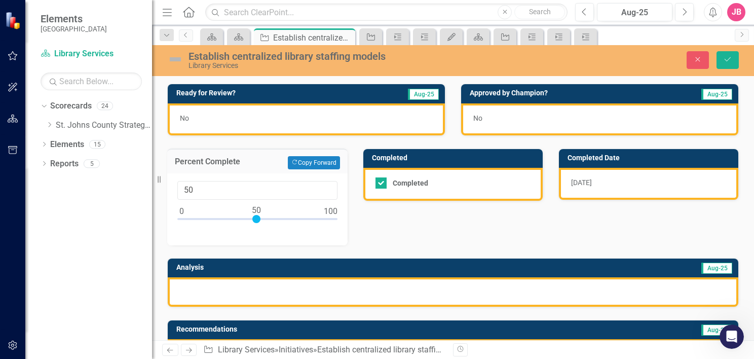
click at [407, 215] on div "Ready for Review? Aug-25 No Approved by Champion? Aug-25 No Percent Complete Co…" at bounding box center [453, 349] width 586 height 557
drag, startPoint x: 407, startPoint y: 215, endPoint x: 387, endPoint y: 225, distance: 22.2
click at [387, 225] on div "Ready for Review? Aug-25 No Approved by Champion? Aug-25 No Percent Complete Co…" at bounding box center [453, 349] width 586 height 557
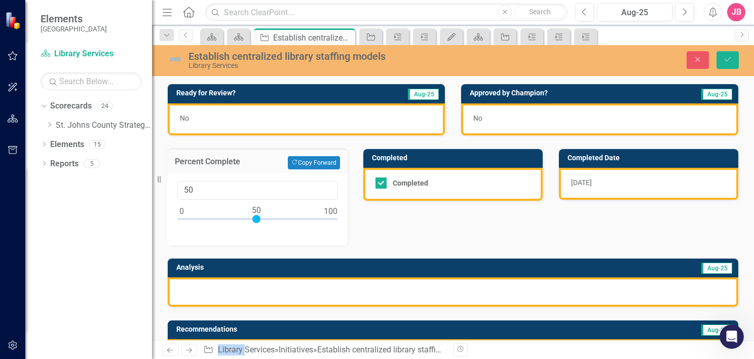
drag, startPoint x: 387, startPoint y: 225, endPoint x: 351, endPoint y: 286, distance: 70.6
click at [351, 286] on div at bounding box center [453, 291] width 570 height 29
click at [356, 295] on div at bounding box center [453, 291] width 570 height 29
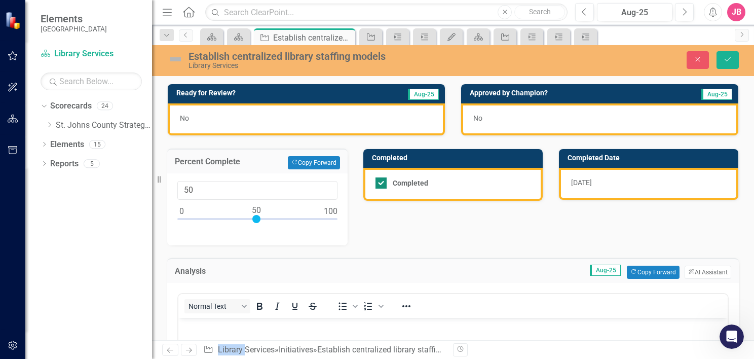
drag, startPoint x: 356, startPoint y: 295, endPoint x: 379, endPoint y: 184, distance: 113.2
click at [379, 184] on div at bounding box center [380, 182] width 11 height 11
click at [379, 184] on input "Completed" at bounding box center [378, 180] width 7 height 7
checkbox input "false"
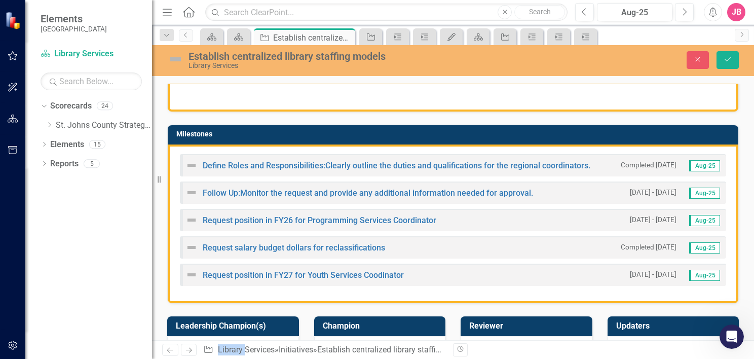
scroll to position [506, 0]
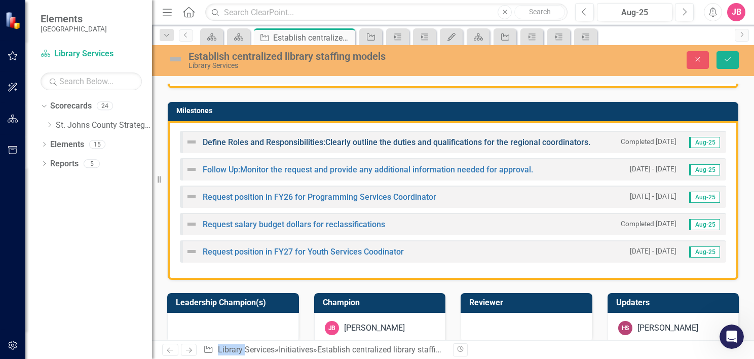
click at [354, 140] on link "Define Roles and Responsibilities:Clearly outline the duties and qualifications…" at bounding box center [396, 142] width 387 height 10
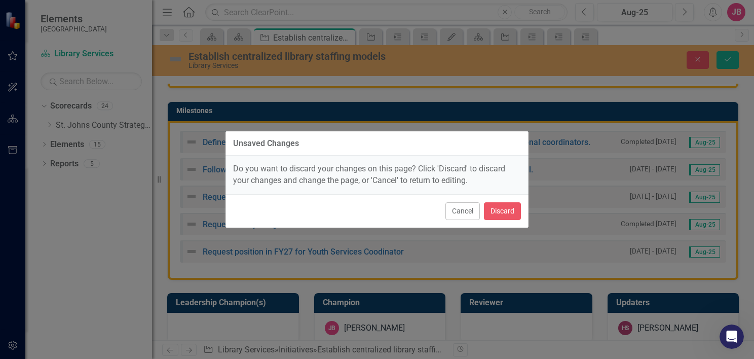
click at [724, 63] on div "Unsaved Changes Do you want to discard your changes on this page? Click 'Discar…" at bounding box center [377, 179] width 754 height 359
click at [456, 213] on button "Cancel" at bounding box center [462, 211] width 34 height 18
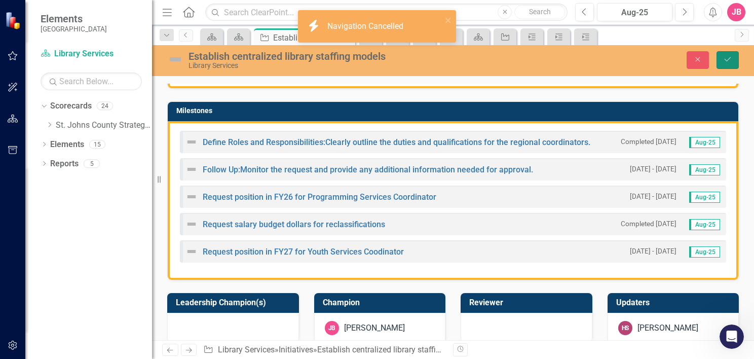
click at [721, 63] on button "Save" at bounding box center [727, 60] width 22 height 18
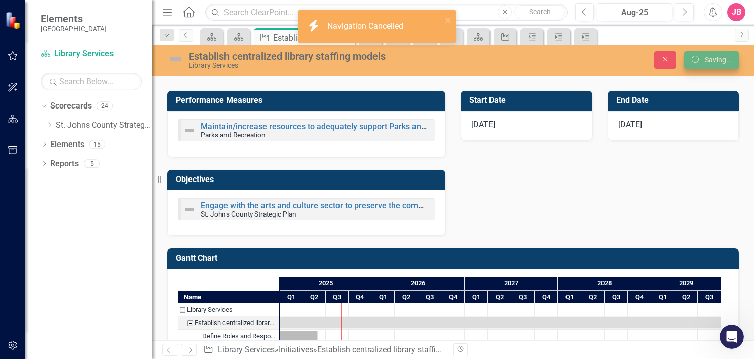
scroll to position [237, 0]
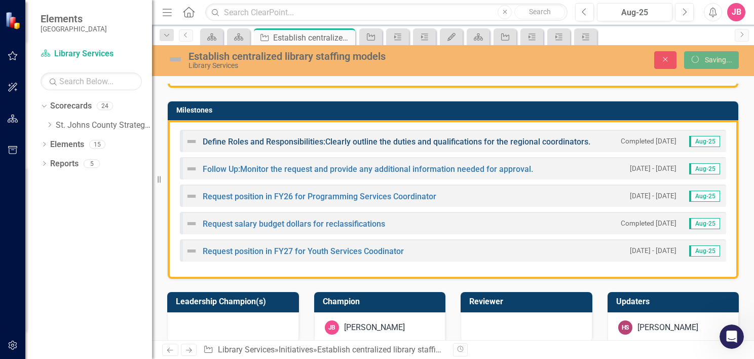
click at [347, 141] on link "Define Roles and Responsibilities:Clearly outline the duties and qualifications…" at bounding box center [396, 142] width 387 height 10
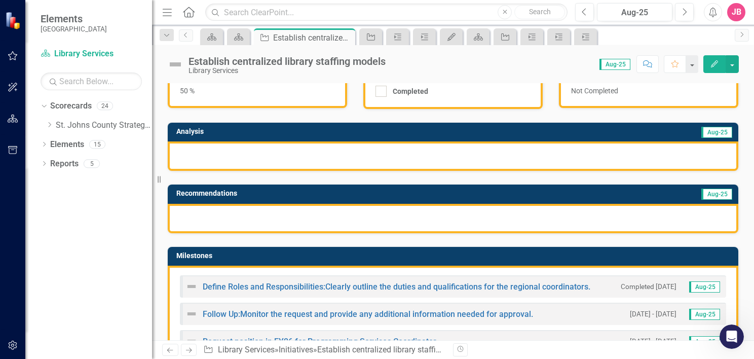
scroll to position [152, 0]
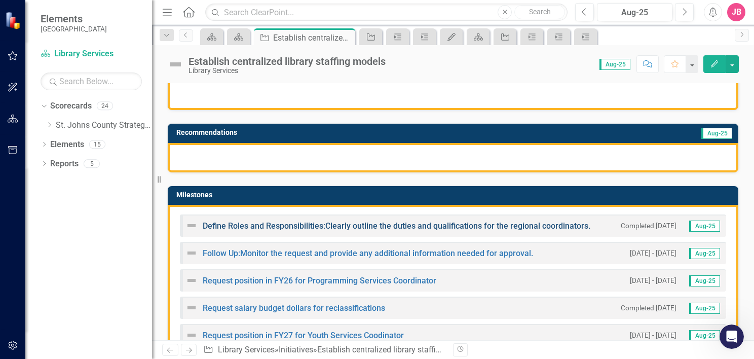
click at [344, 224] on link "Define Roles and Responsibilities:Clearly outline the duties and qualifications…" at bounding box center [396, 226] width 387 height 10
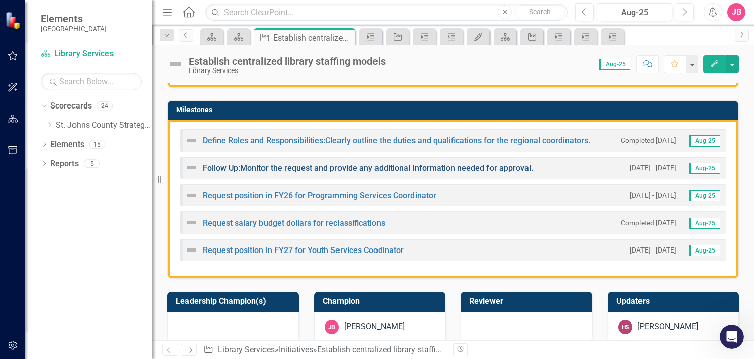
scroll to position [253, 0]
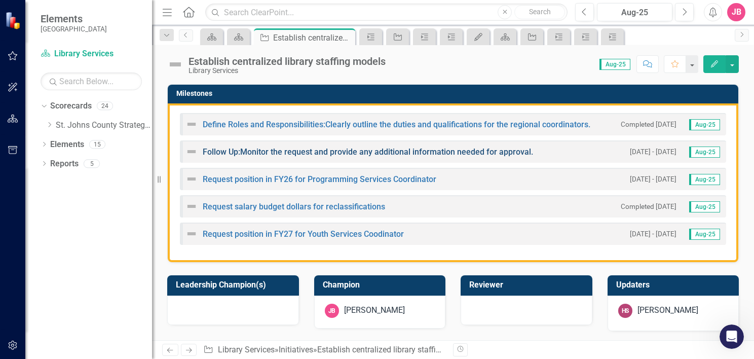
click at [338, 152] on link "Follow Up:Monitor the request and provide any additional information needed for…" at bounding box center [368, 152] width 330 height 10
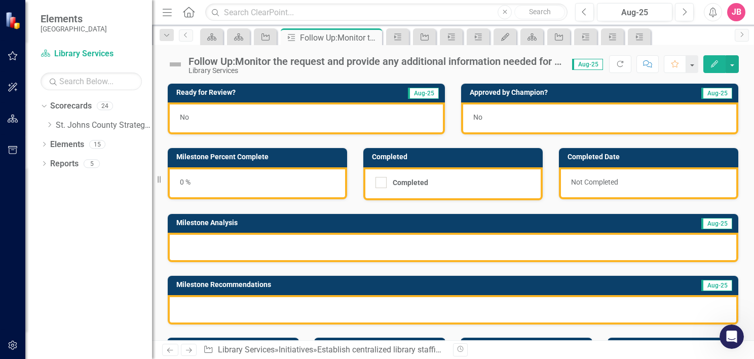
click at [482, 63] on div "Follow Up:Monitor the request and provide any additional information needed for…" at bounding box center [374, 61] width 373 height 11
click at [182, 182] on div "0 %" at bounding box center [257, 183] width 179 height 32
click at [218, 177] on div "0 %" at bounding box center [257, 183] width 179 height 32
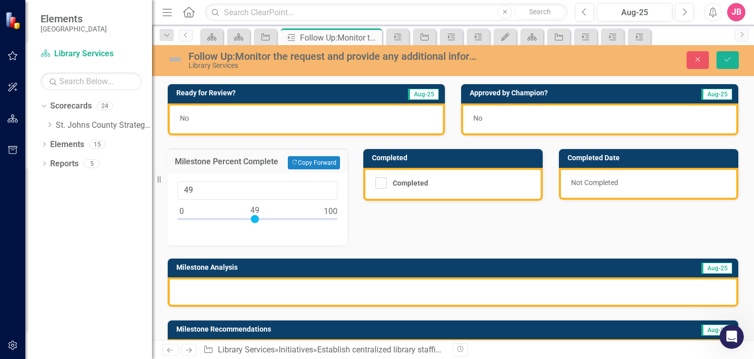
type input "50"
drag, startPoint x: 181, startPoint y: 217, endPoint x: 255, endPoint y: 218, distance: 74.4
click at [255, 218] on div at bounding box center [256, 219] width 8 height 8
click at [236, 289] on div at bounding box center [453, 291] width 570 height 29
click at [405, 219] on div "Ready for Review? Aug-25 No Approved by Champion? Aug-25 No Milestone Percent C…" at bounding box center [453, 220] width 586 height 298
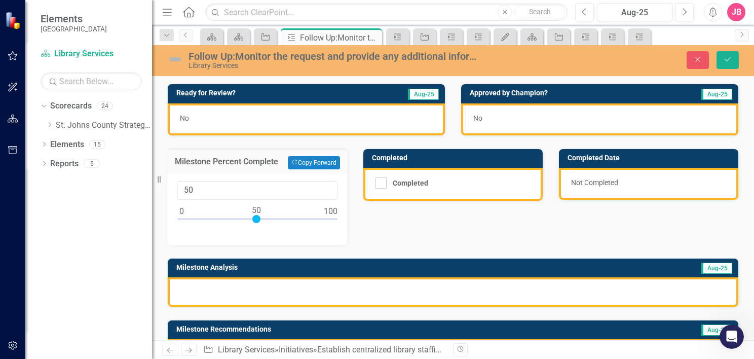
click at [303, 286] on div at bounding box center [453, 291] width 570 height 29
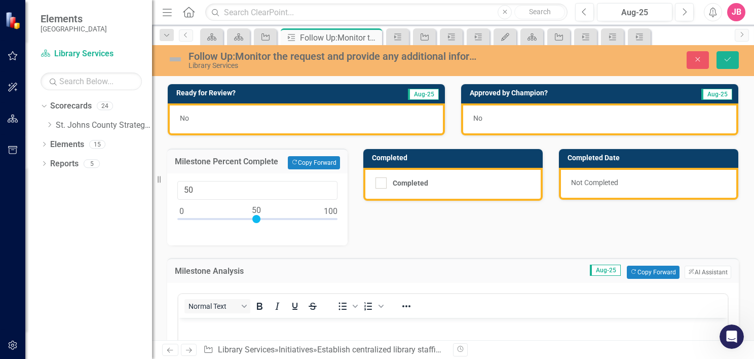
click at [395, 55] on div "Follow Up:Monitor the request and provide any additional information needed for…" at bounding box center [335, 56] width 294 height 11
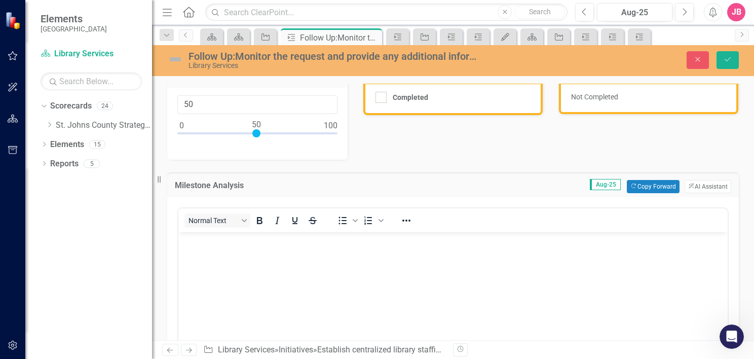
scroll to position [101, 0]
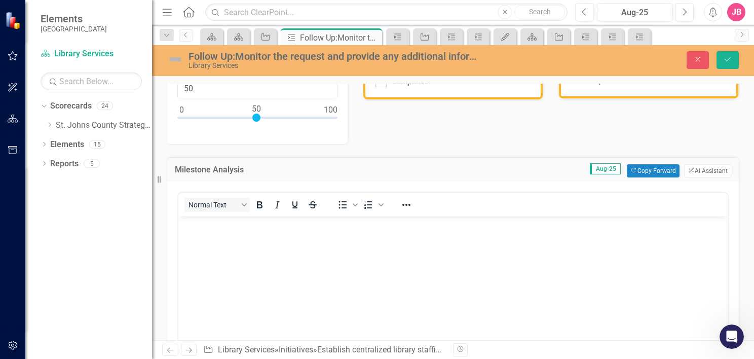
click at [335, 233] on body "Rich Text Area. Press ALT-0 for help." at bounding box center [452, 292] width 549 height 152
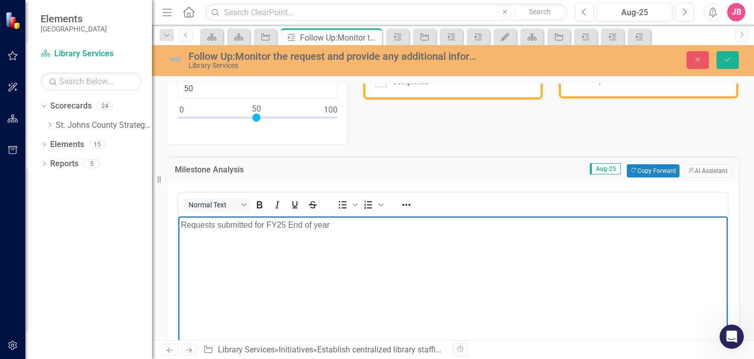
click at [256, 224] on p "Requests submitted for FY25 End of year" at bounding box center [453, 224] width 544 height 12
click at [420, 224] on p "Requests submitted and approved by HR for FY25 End of year" at bounding box center [453, 224] width 544 height 12
click at [728, 57] on icon "Save" at bounding box center [727, 59] width 9 height 7
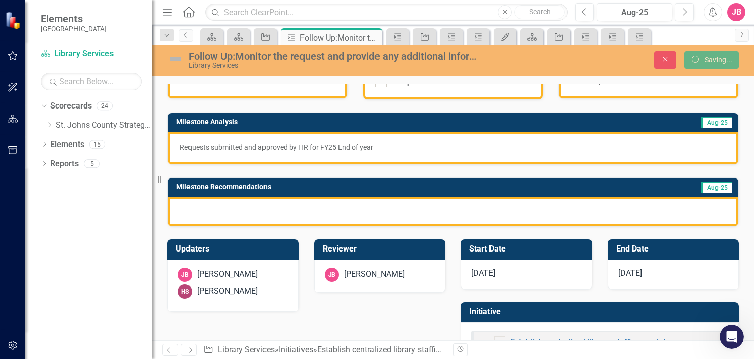
scroll to position [96, 0]
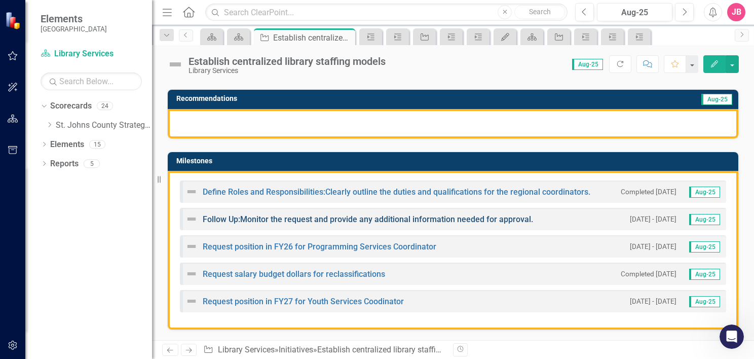
scroll to position [203, 0]
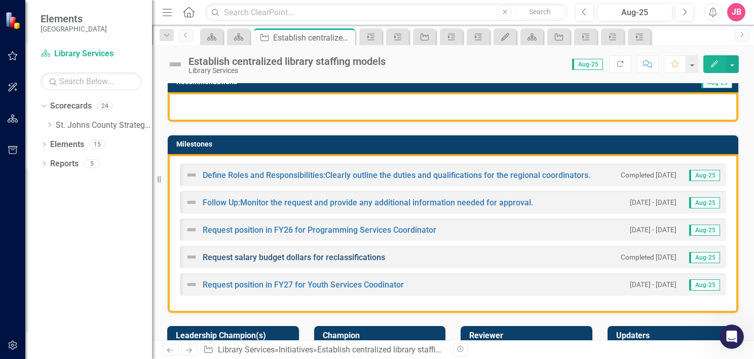
click at [327, 258] on link "Request salary budget dollars for reclassifications" at bounding box center [294, 257] width 182 height 10
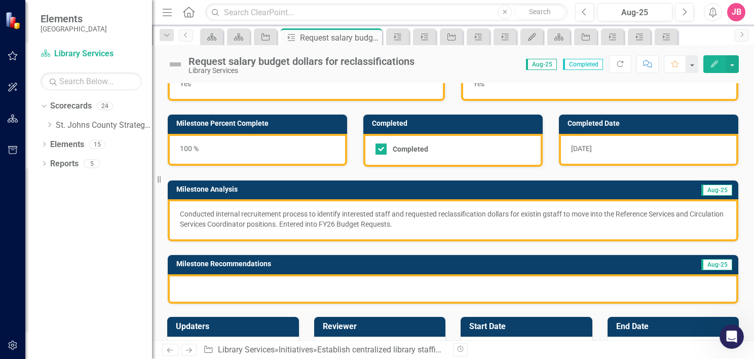
scroll to position [51, 0]
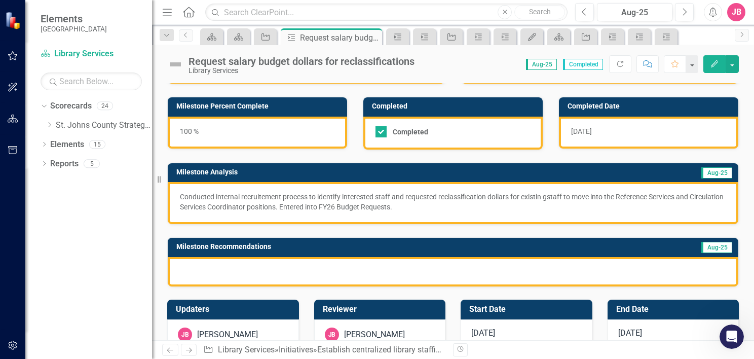
click at [546, 197] on p "Conducted internal recruitement process to identify interested staff and reques…" at bounding box center [453, 201] width 546 height 20
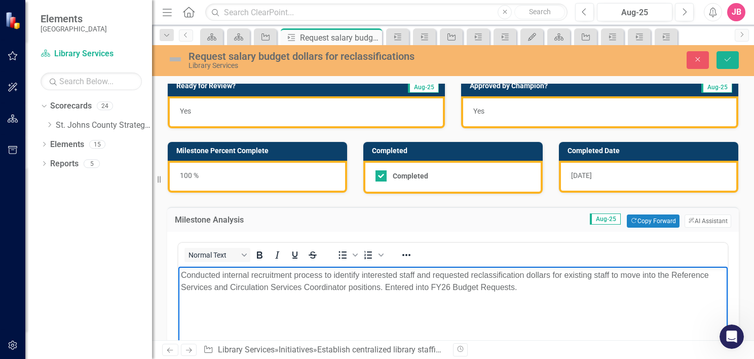
scroll to position [0, 0]
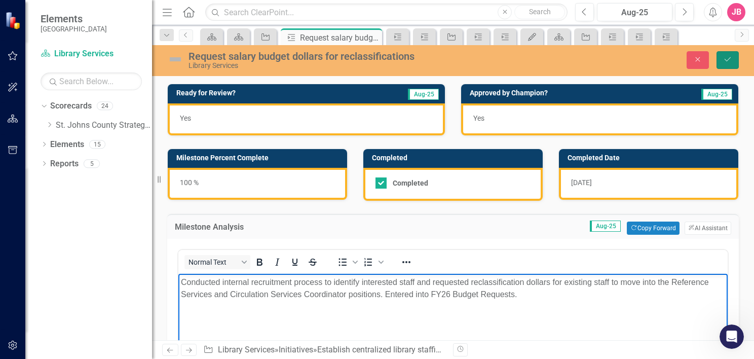
click at [726, 59] on icon "Save" at bounding box center [727, 59] width 9 height 7
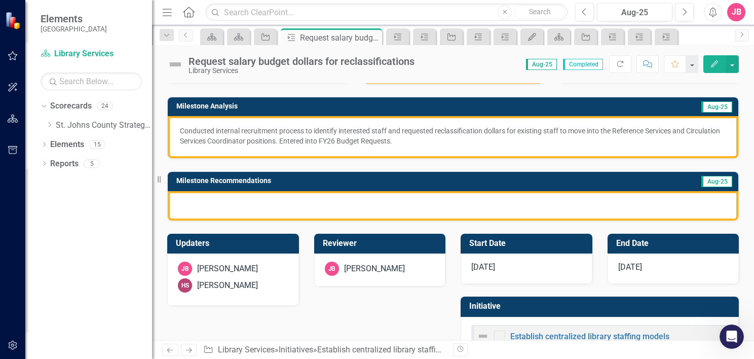
scroll to position [147, 0]
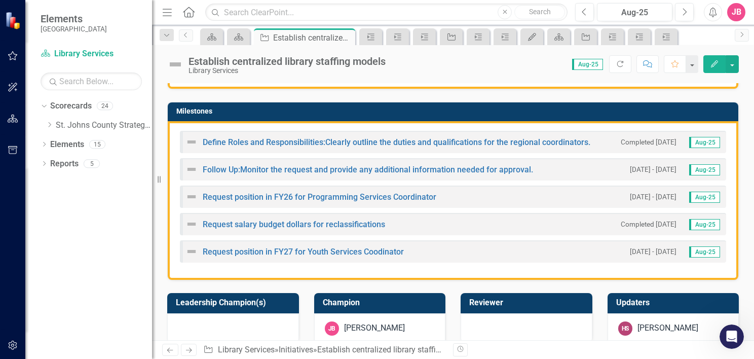
scroll to position [253, 0]
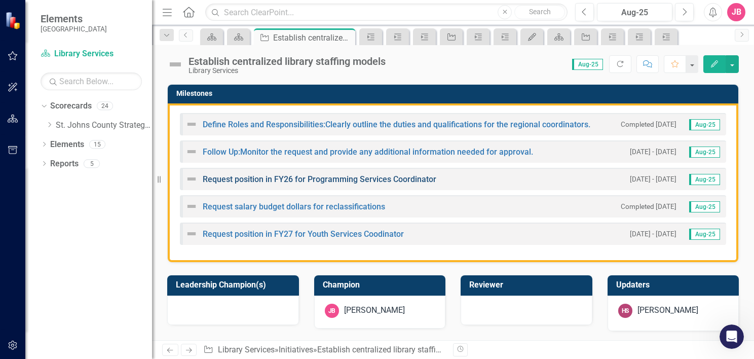
click at [318, 176] on link "Request position in FY26 for Programming Services Coordinator" at bounding box center [319, 179] width 233 height 10
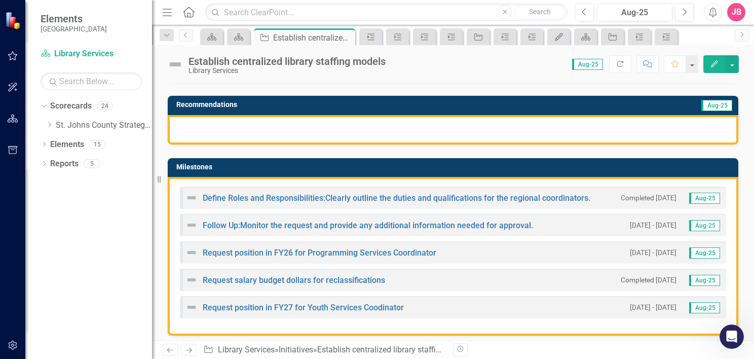
scroll to position [203, 0]
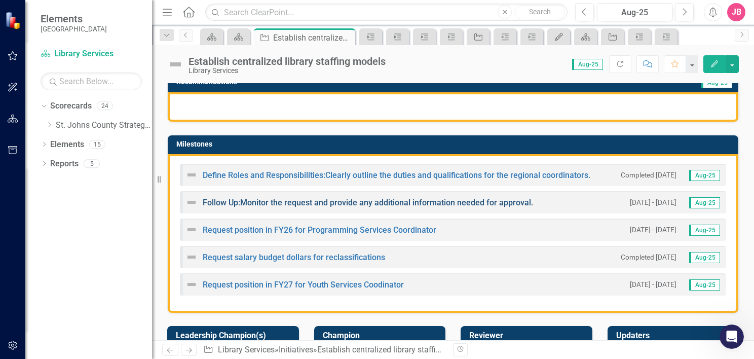
click at [350, 201] on link "Follow Up:Monitor the request and provide any additional information needed for…" at bounding box center [368, 202] width 330 height 10
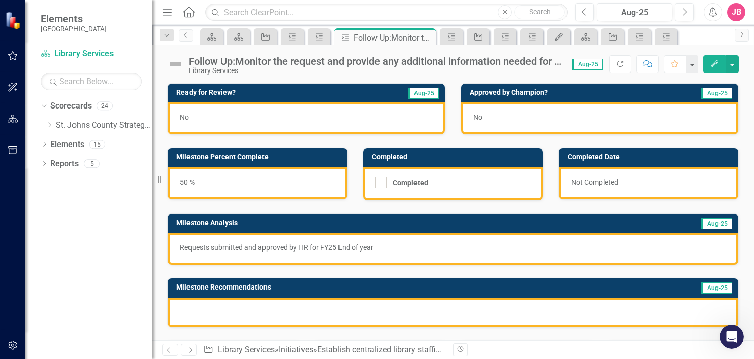
click at [391, 242] on p "Requests submitted and approved by HR for FY25 End of year" at bounding box center [453, 247] width 546 height 10
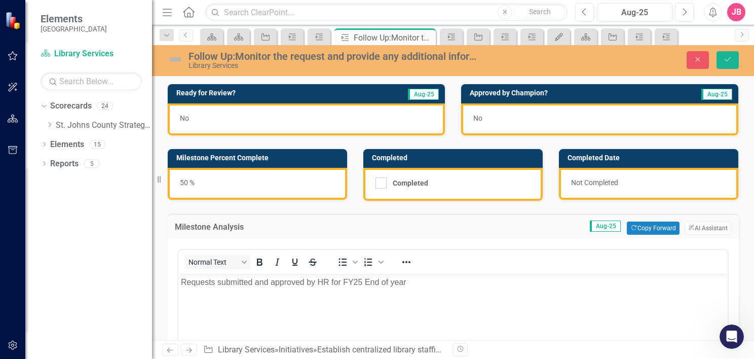
click at [422, 283] on p "Requests submitted and approved by HR for FY25 End of year" at bounding box center [453, 282] width 544 height 12
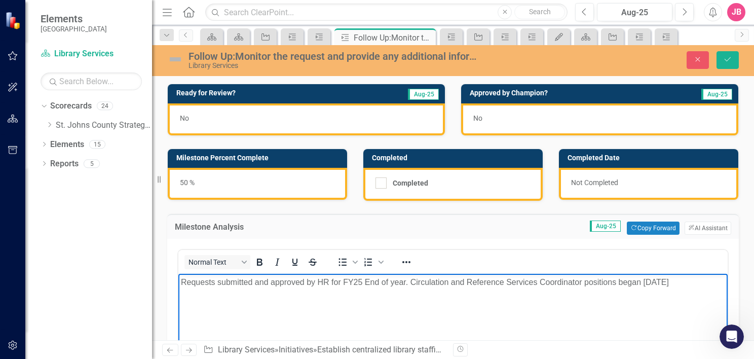
click at [194, 181] on div "50 %" at bounding box center [257, 184] width 179 height 32
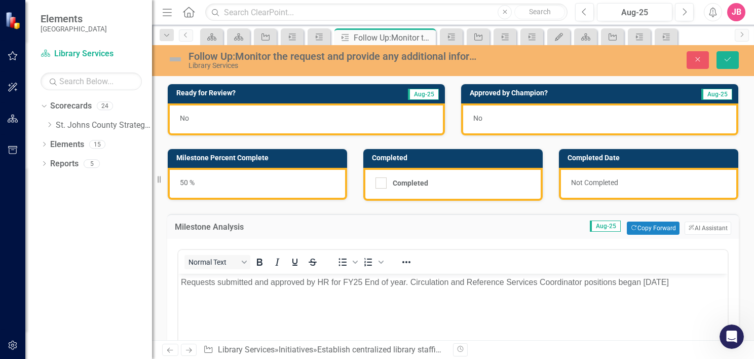
click at [194, 181] on div "50 %" at bounding box center [257, 184] width 179 height 32
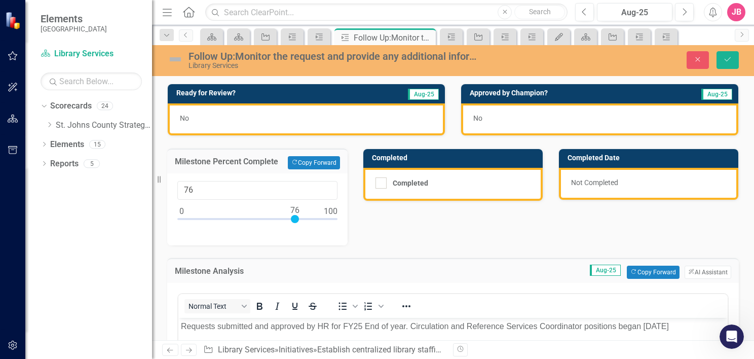
type input "75"
drag, startPoint x: 256, startPoint y: 218, endPoint x: 294, endPoint y: 222, distance: 38.2
click at [294, 222] on div at bounding box center [257, 221] width 160 height 13
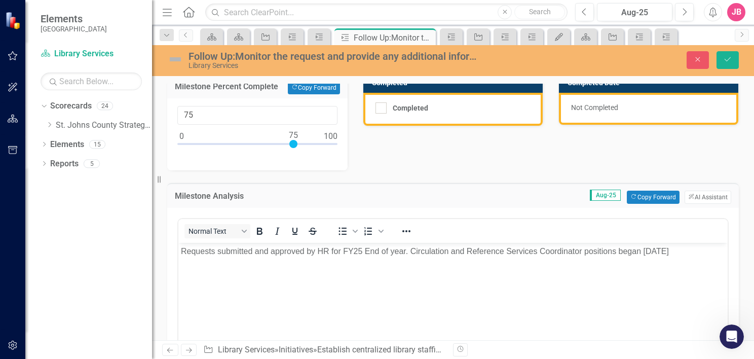
scroll to position [101, 0]
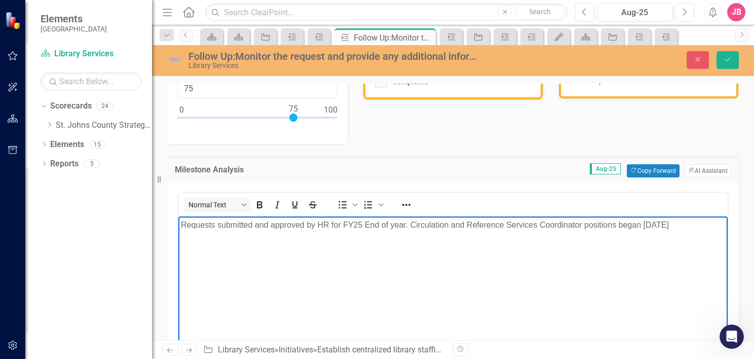
click at [718, 223] on body "Requests submitted and approved by HR for FY25 End of year. Circulation and Ref…" at bounding box center [452, 292] width 549 height 152
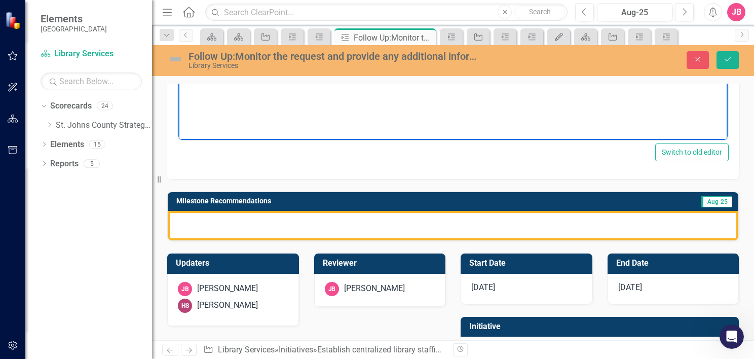
scroll to position [405, 0]
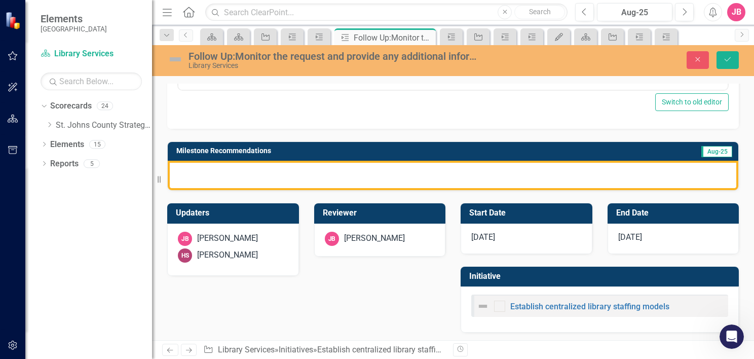
click at [415, 170] on div at bounding box center [453, 175] width 570 height 29
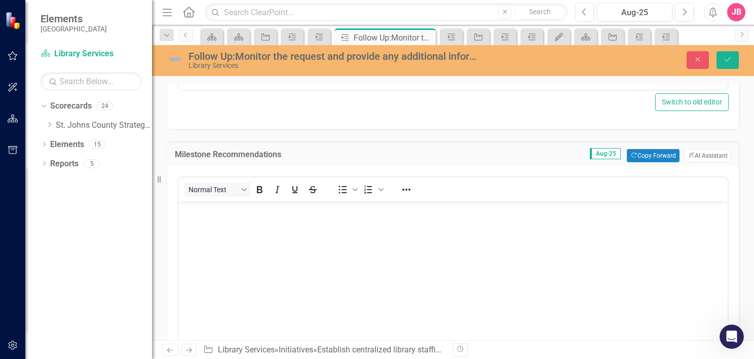
scroll to position [0, 0]
click at [387, 207] on p "Rich Text Area. Press ALT-0 for help." at bounding box center [453, 209] width 544 height 12
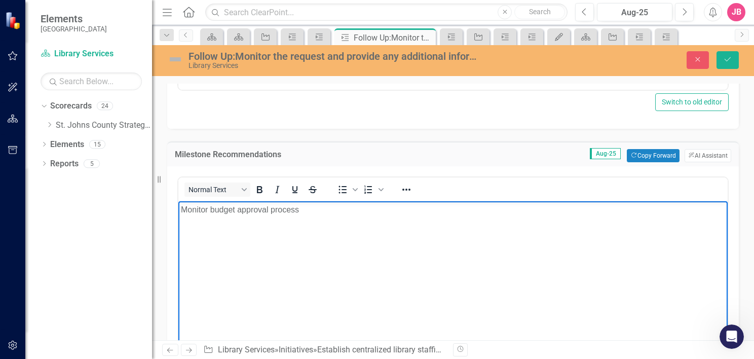
click at [210, 212] on p "Monitor budget approval process" at bounding box center [453, 209] width 544 height 12
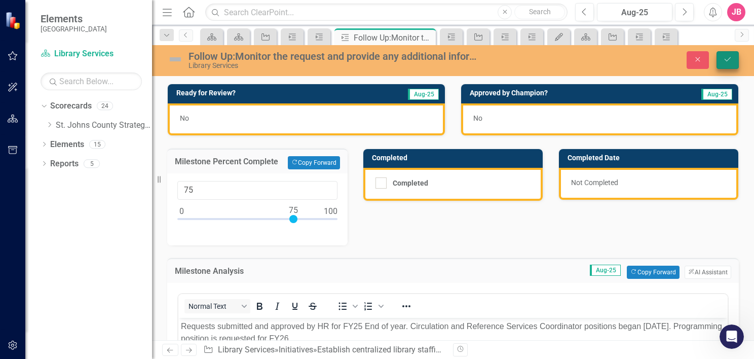
click at [729, 53] on button "Save" at bounding box center [727, 60] width 22 height 18
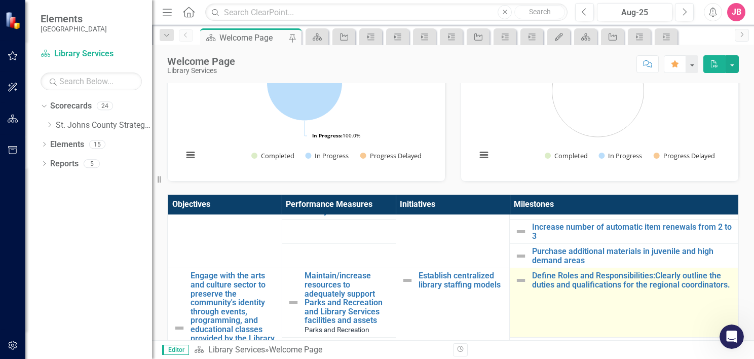
scroll to position [405, 0]
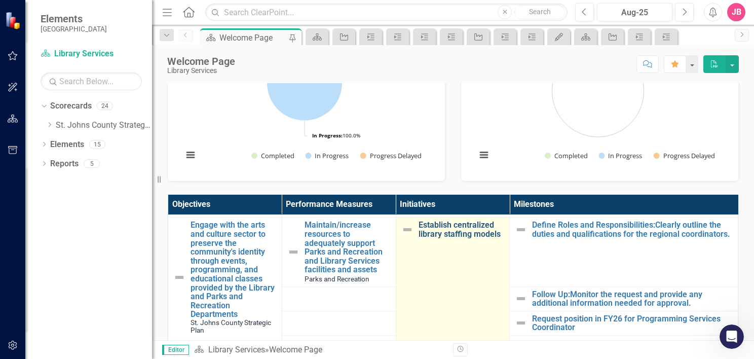
click at [463, 234] on link "Establish centralized library staffing models" at bounding box center [461, 229] width 86 height 18
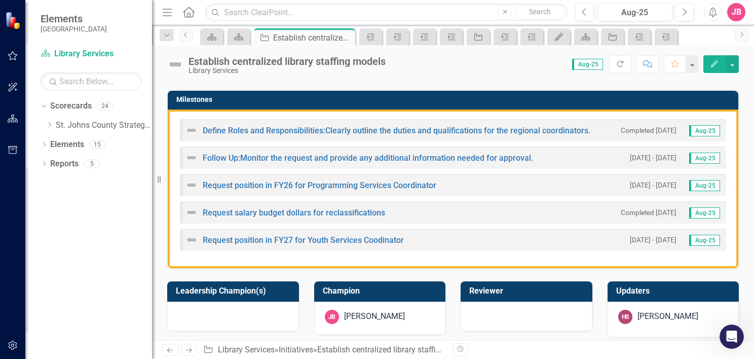
scroll to position [253, 0]
